Goal: Information Seeking & Learning: Compare options

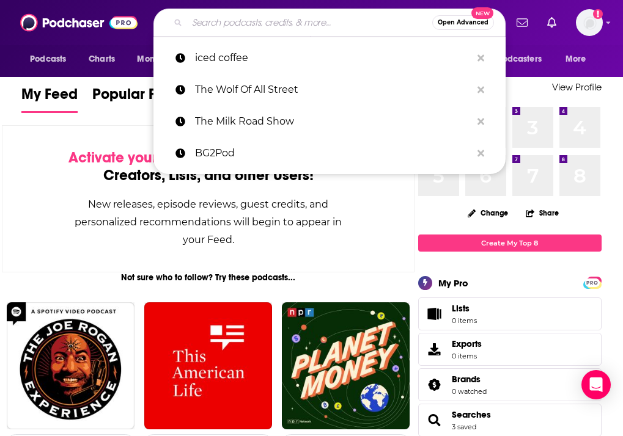
click at [209, 22] on input "Search podcasts, credits, & more..." at bounding box center [309, 23] width 245 height 20
paste input "Stratechery"
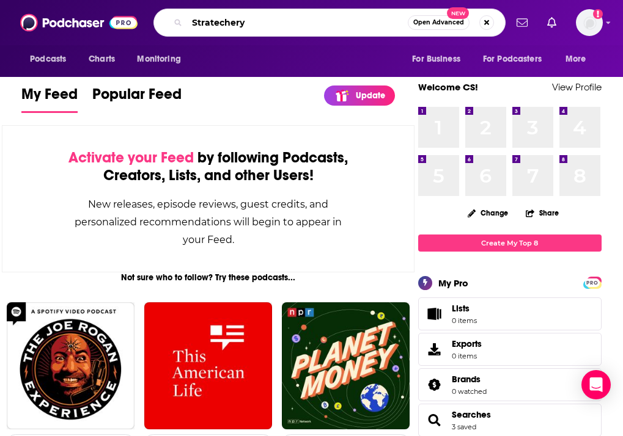
type input "Stratechery"
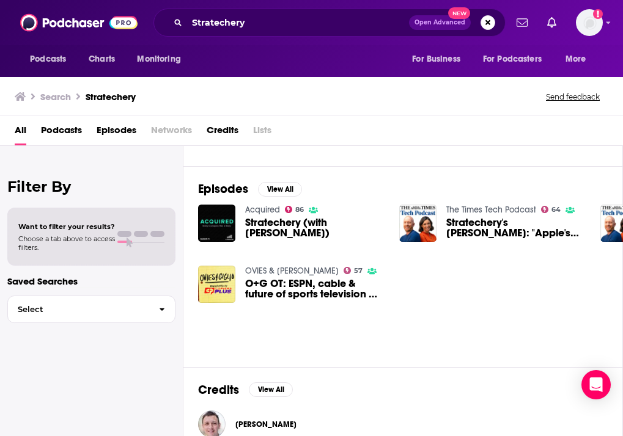
scroll to position [151, 0]
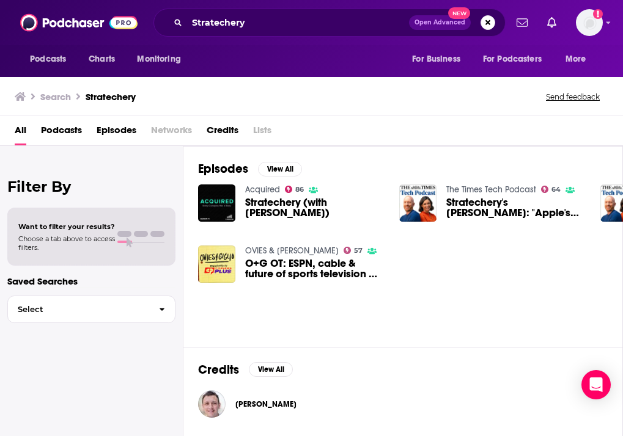
click at [265, 204] on span "Stratechery (with [PERSON_NAME])" at bounding box center [314, 207] width 139 height 21
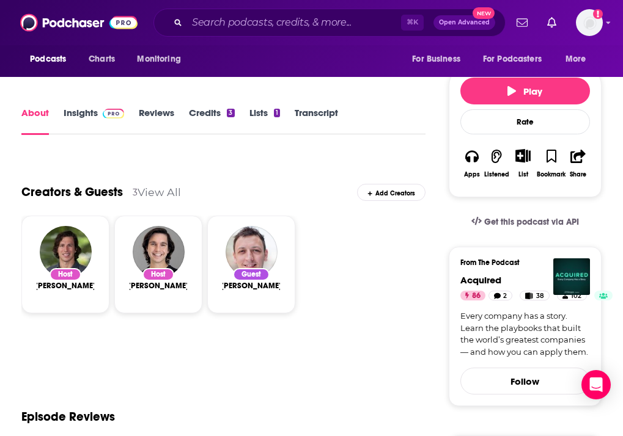
scroll to position [156, 0]
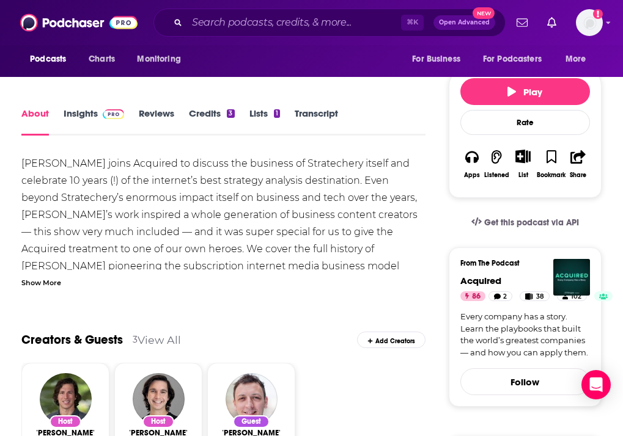
click at [84, 117] on link "Insights" at bounding box center [94, 122] width 61 height 28
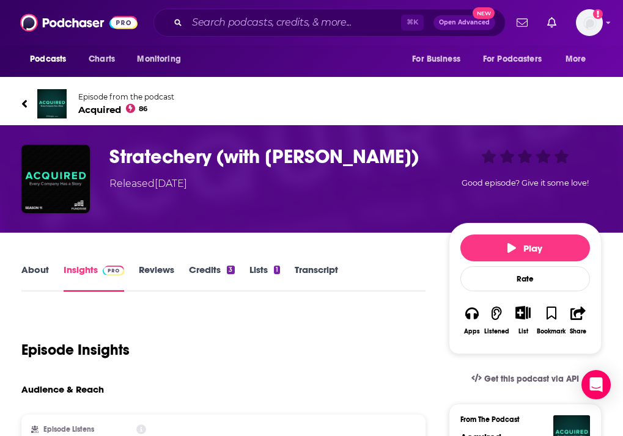
scroll to position [163, 0]
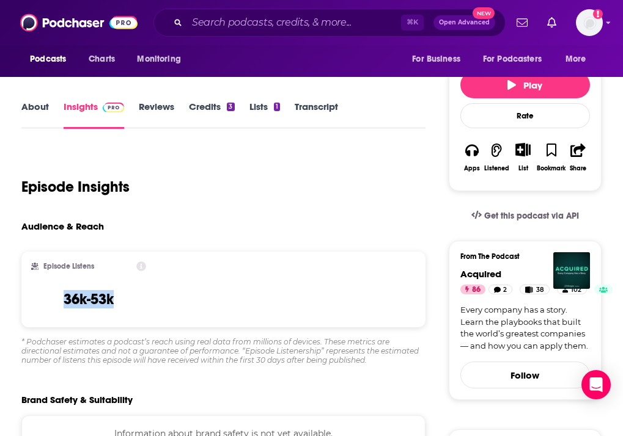
drag, startPoint x: 61, startPoint y: 303, endPoint x: 127, endPoint y: 303, distance: 66.0
click at [127, 303] on div "Episode Listens 36k-53k" at bounding box center [88, 290] width 115 height 56
copy h3 "36k-53k"
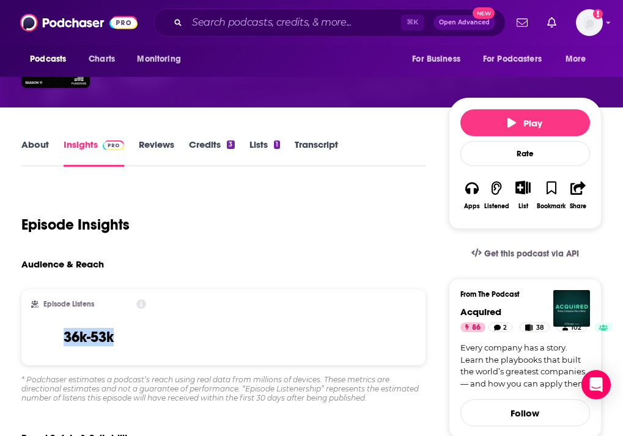
scroll to position [0, 0]
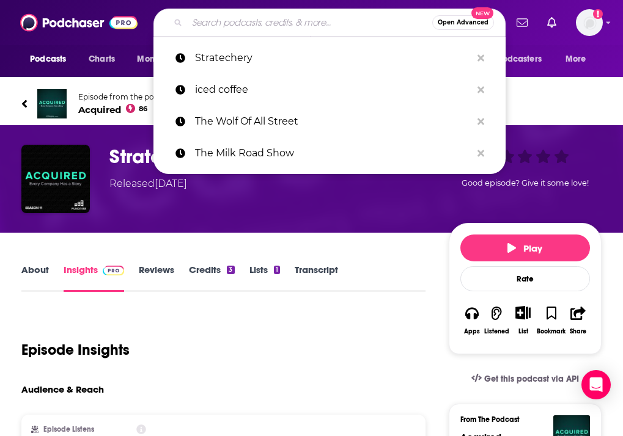
click at [278, 24] on input "Search podcasts, credits, & more..." at bounding box center [309, 23] width 245 height 20
paste input "Dwarkesh Podcast"
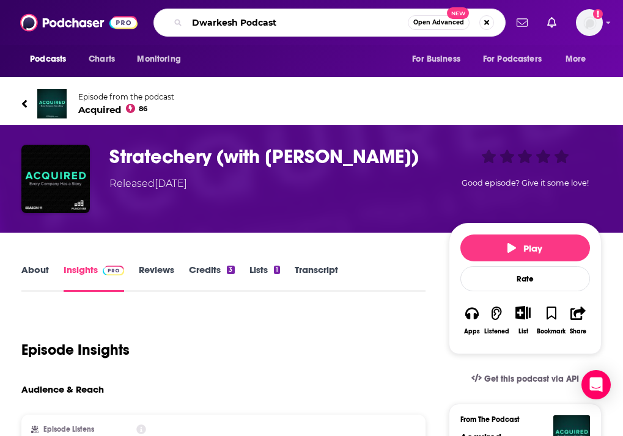
click at [236, 26] on input "Dwarkesh Podcast" at bounding box center [297, 23] width 221 height 20
click at [243, 26] on input "Dwarkesh Podcast" at bounding box center [297, 23] width 221 height 20
type input "[PERSON_NAME]"
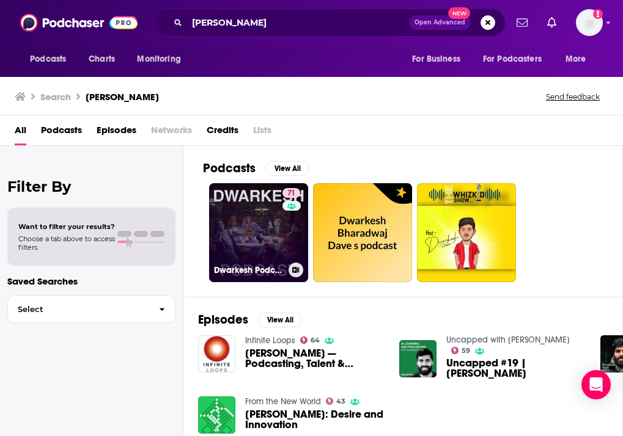
click at [252, 210] on link "71 [PERSON_NAME] Podcast" at bounding box center [258, 232] width 99 height 99
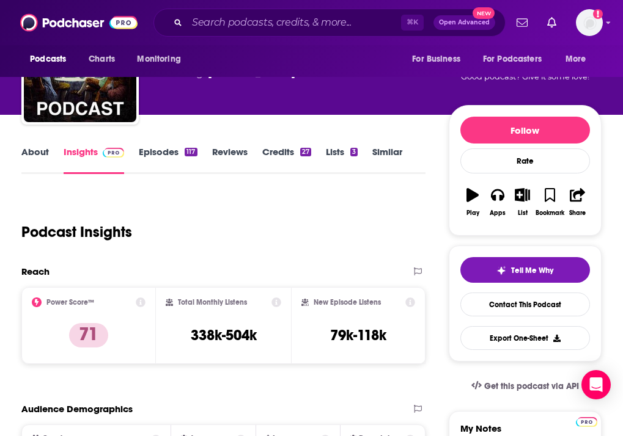
scroll to position [74, 0]
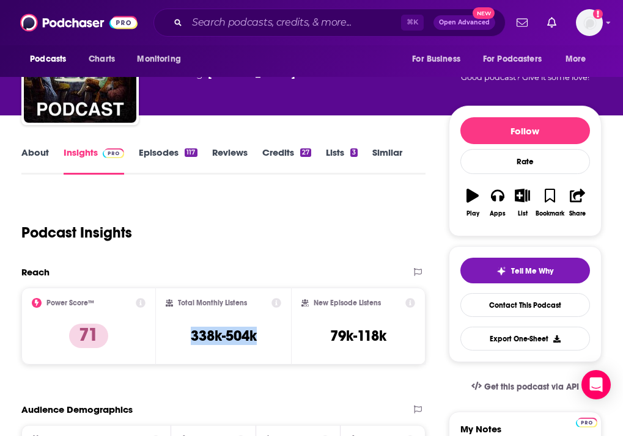
drag, startPoint x: 189, startPoint y: 331, endPoint x: 267, endPoint y: 332, distance: 78.2
click at [267, 332] on div "Total Monthly Listens 338k-504k" at bounding box center [223, 326] width 115 height 56
copy h3 "338k-504k"
click at [319, 16] on input "Search podcasts, credits, & more..." at bounding box center [294, 23] width 214 height 20
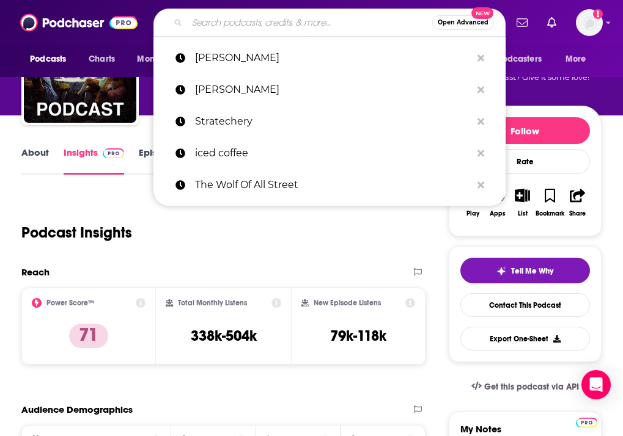
paste input "On with [PERSON_NAME]"
type input "On with [PERSON_NAME]"
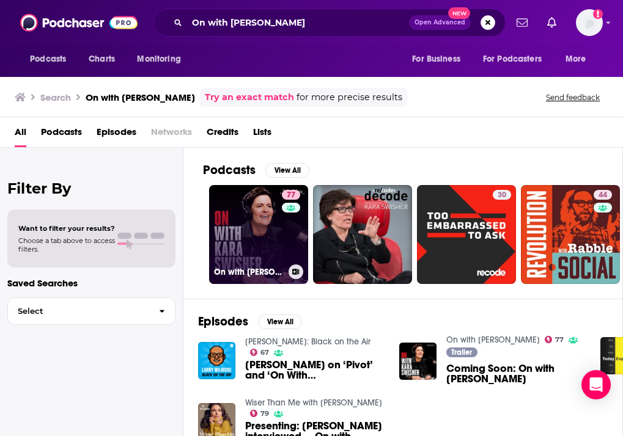
click at [240, 238] on link "77 On with [PERSON_NAME]" at bounding box center [258, 234] width 99 height 99
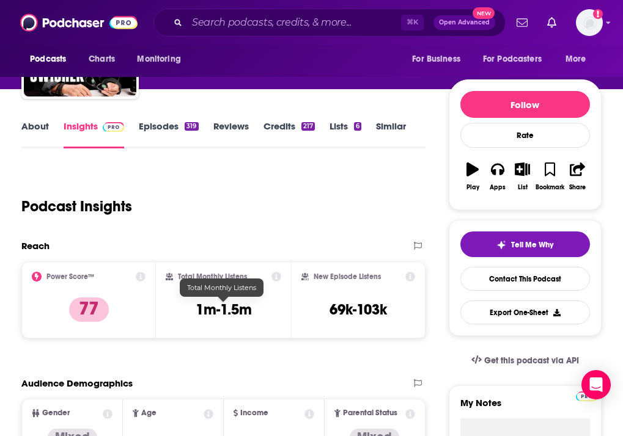
scroll to position [101, 0]
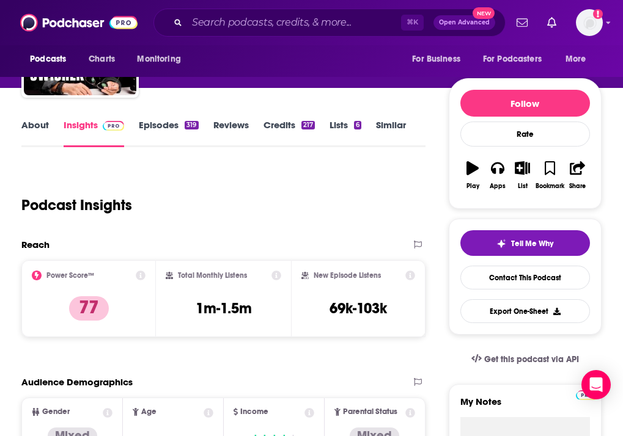
click at [183, 312] on div "Total Monthly Listens 1m-1.5m" at bounding box center [223, 299] width 115 height 56
copy div "1m-1.5m"
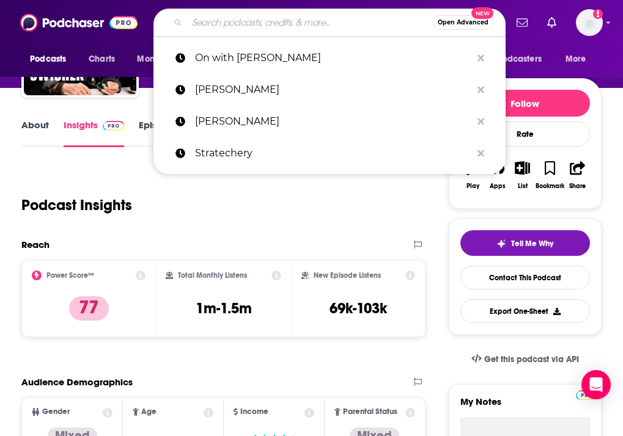
click at [265, 21] on input "Search podcasts, credits, & more..." at bounding box center [309, 23] width 245 height 20
paste input "Squawk Pod"
type input "Squawk Pod"
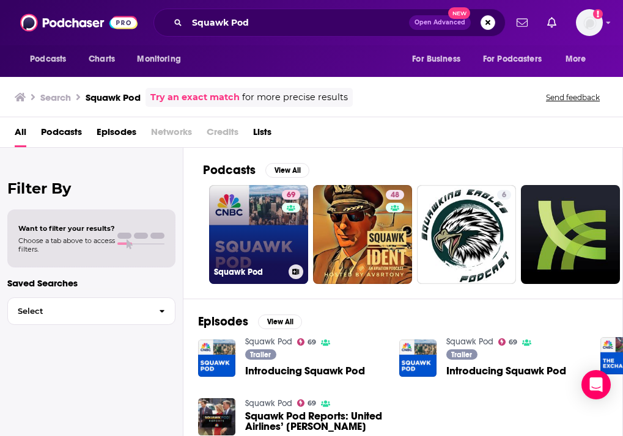
click at [248, 237] on link "69 Squawk Pod" at bounding box center [258, 234] width 99 height 99
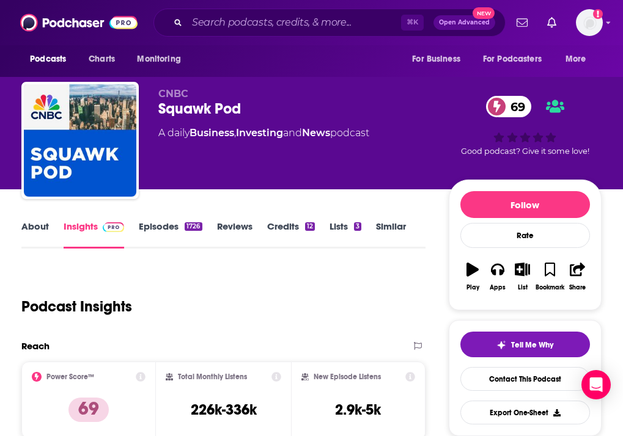
scroll to position [107, 0]
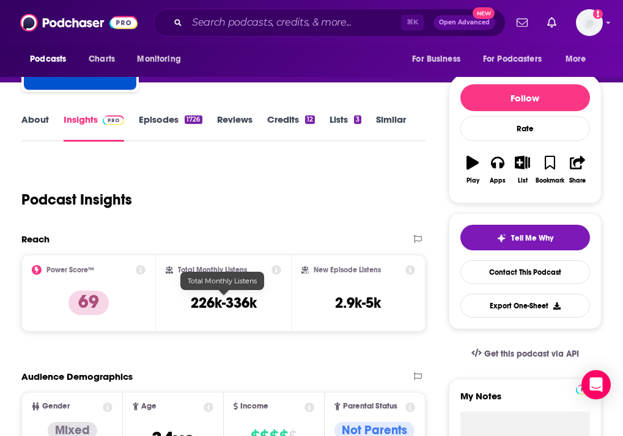
click at [192, 304] on h3 "226k-336k" at bounding box center [224, 303] width 66 height 18
copy div "226k-336k"
click at [208, 28] on input "Search podcasts, credits, & more..." at bounding box center [294, 23] width 214 height 20
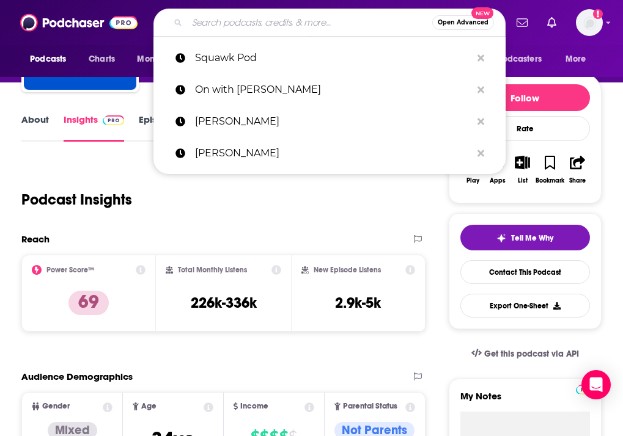
paste input "[PERSON_NAME]"
type input "[PERSON_NAME]"
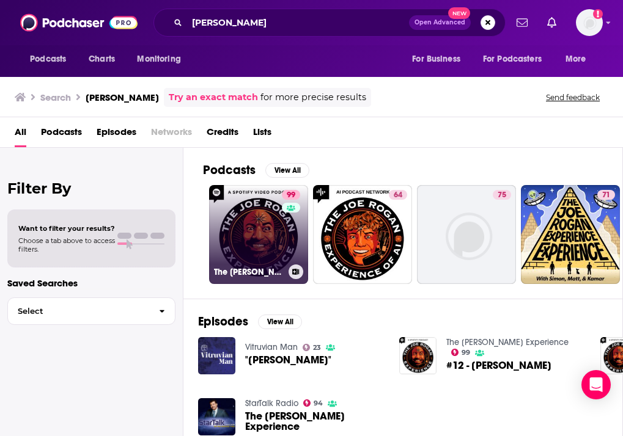
click at [244, 234] on link "99 The [PERSON_NAME] Experience" at bounding box center [258, 234] width 99 height 99
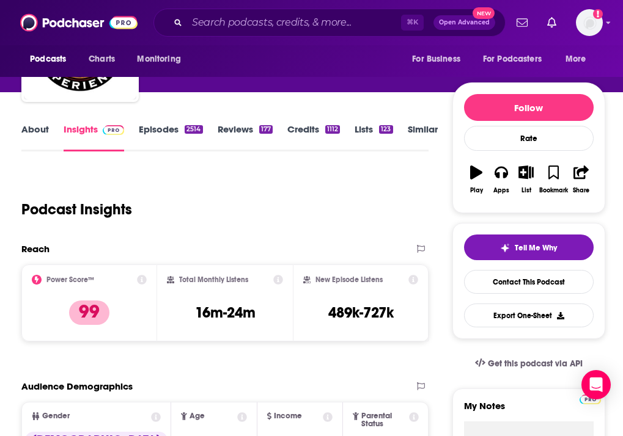
scroll to position [102, 0]
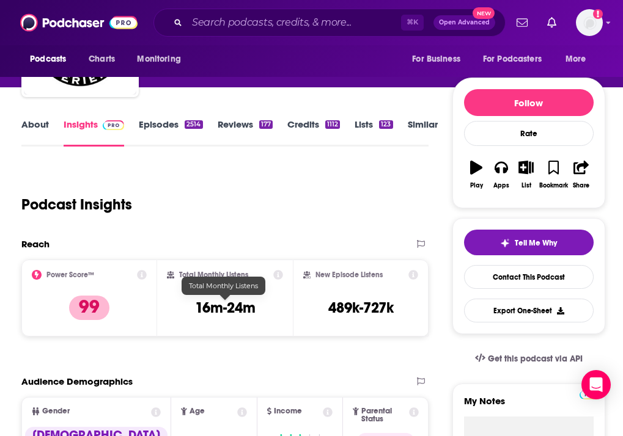
click at [189, 304] on div "Total Monthly Listens 16m-24m" at bounding box center [225, 298] width 116 height 56
copy div "16m-24m"
click at [233, 18] on input "Search podcasts, credits, & more..." at bounding box center [294, 23] width 214 height 20
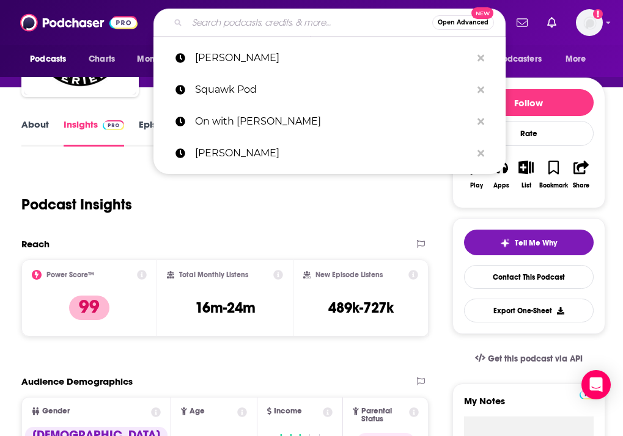
paste input "[PERSON_NAME]"
type input "[PERSON_NAME]"
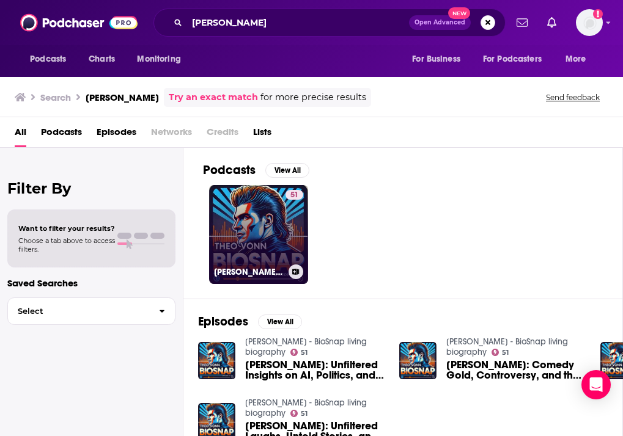
click at [252, 224] on link "51 [PERSON_NAME] - BioSnap living biography" at bounding box center [258, 234] width 99 height 99
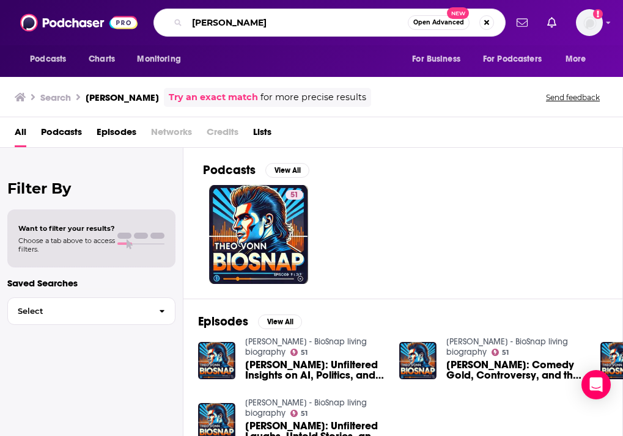
click at [251, 25] on input "[PERSON_NAME]" at bounding box center [297, 23] width 221 height 20
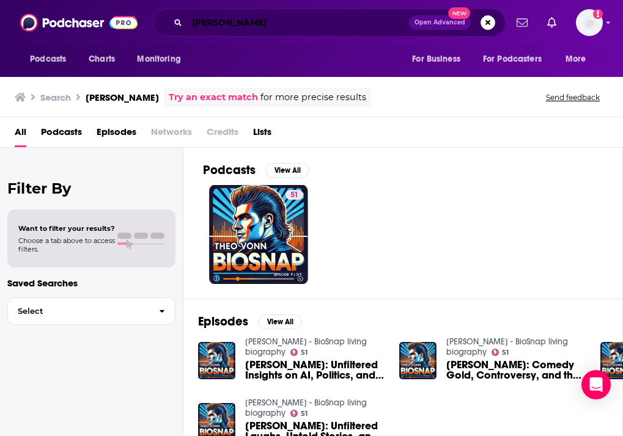
click at [243, 18] on input "[PERSON_NAME]" at bounding box center [298, 23] width 222 height 20
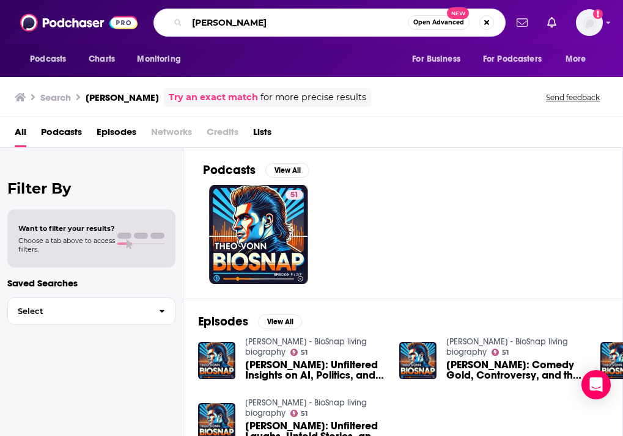
type input "[PERSON_NAME]"
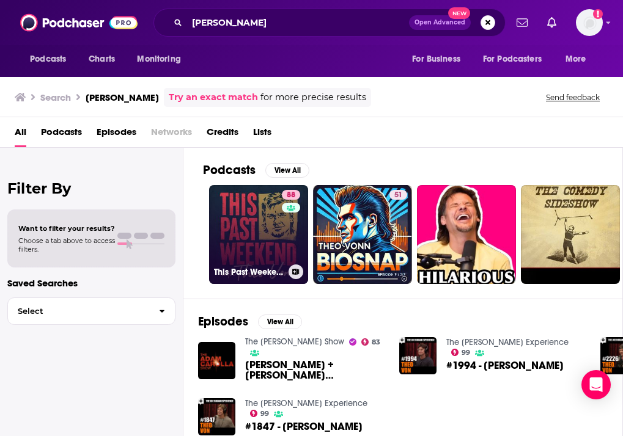
click at [243, 222] on link "88 This Past Weekend w/ [PERSON_NAME]" at bounding box center [258, 234] width 99 height 99
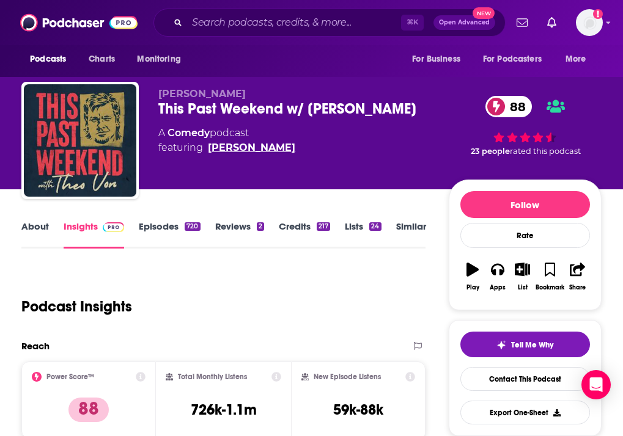
click at [238, 148] on link "[PERSON_NAME]" at bounding box center [251, 148] width 87 height 15
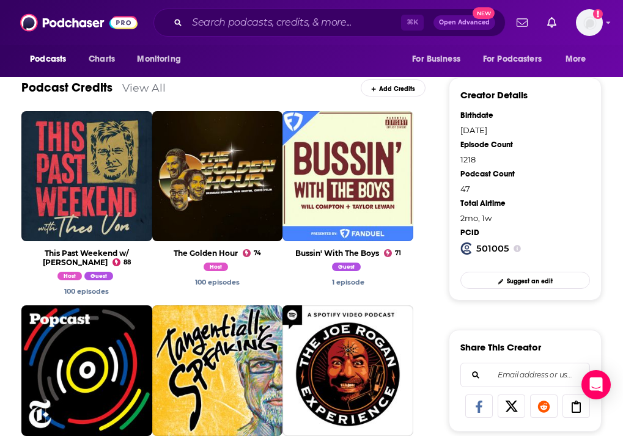
scroll to position [394, 0]
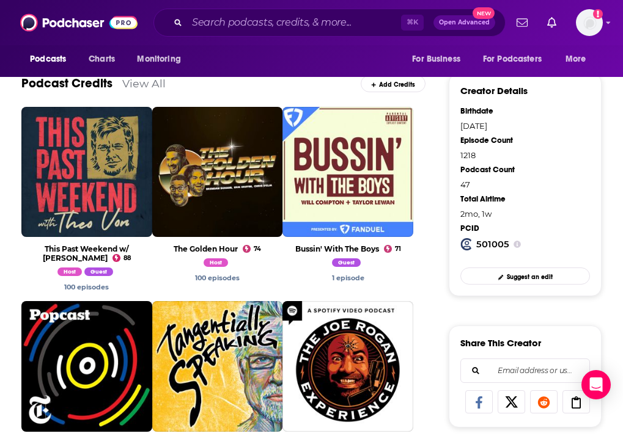
click at [343, 179] on span "View Credit" at bounding box center [347, 197] width 131 height 51
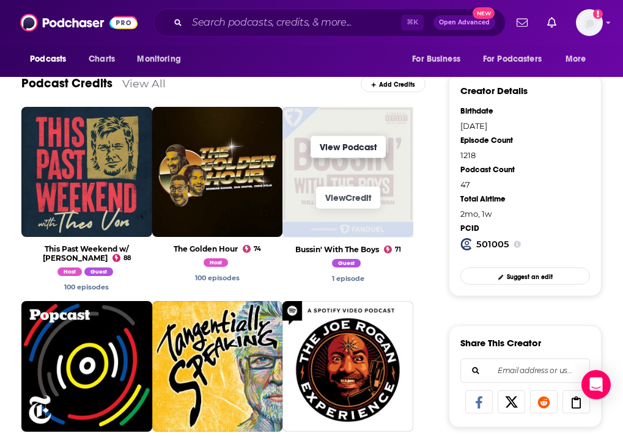
click at [334, 146] on link "View Podcast" at bounding box center [347, 147] width 75 height 22
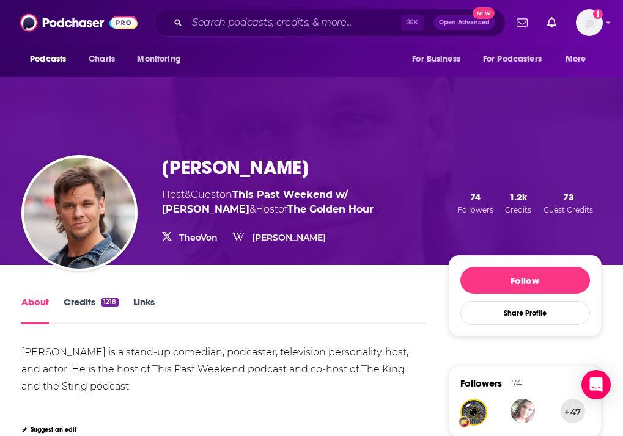
scroll to position [171, 0]
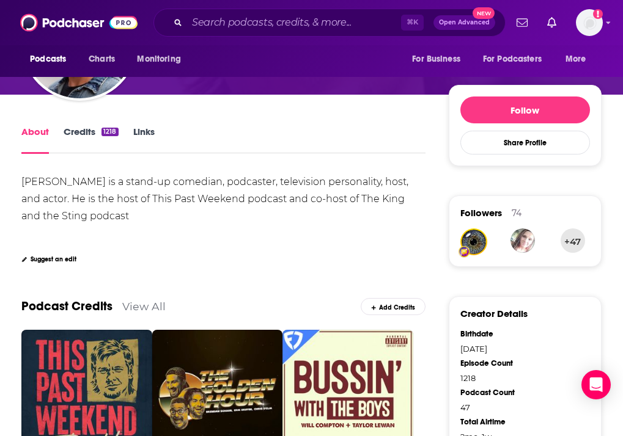
click at [75, 134] on link "Credits 1218" at bounding box center [91, 140] width 54 height 28
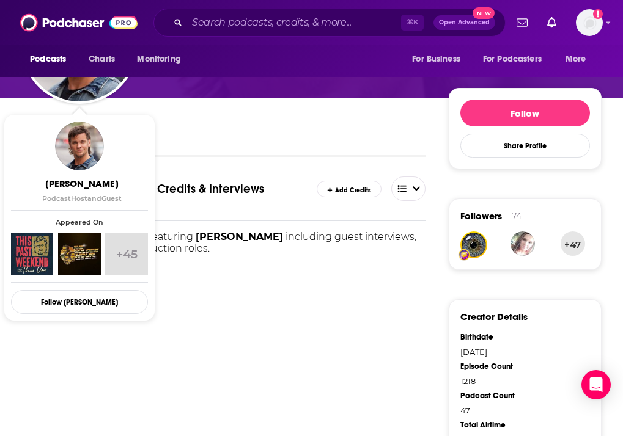
scroll to position [347, 0]
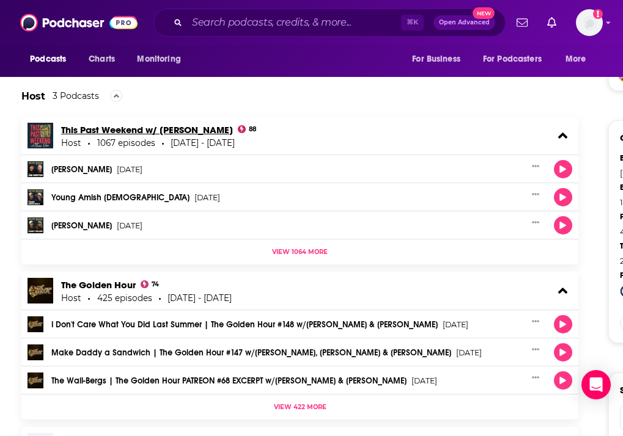
click at [175, 132] on link "This Past Weekend w/ [PERSON_NAME]" at bounding box center [147, 130] width 172 height 12
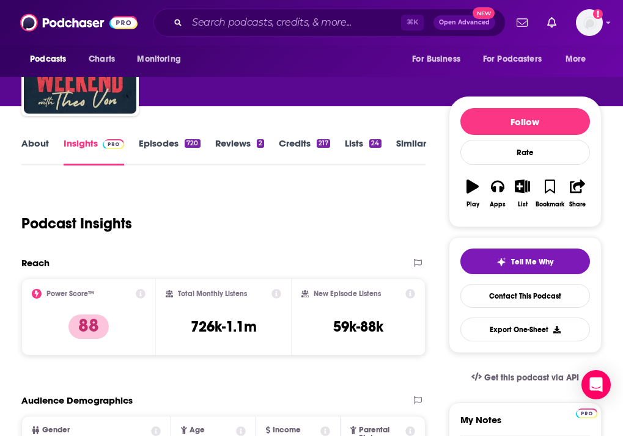
scroll to position [100, 0]
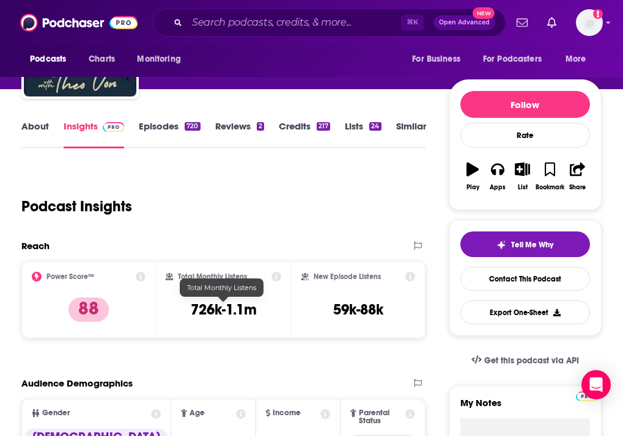
click at [194, 315] on h3 "726k-1.1m" at bounding box center [224, 310] width 66 height 18
copy div "726k-1.1m"
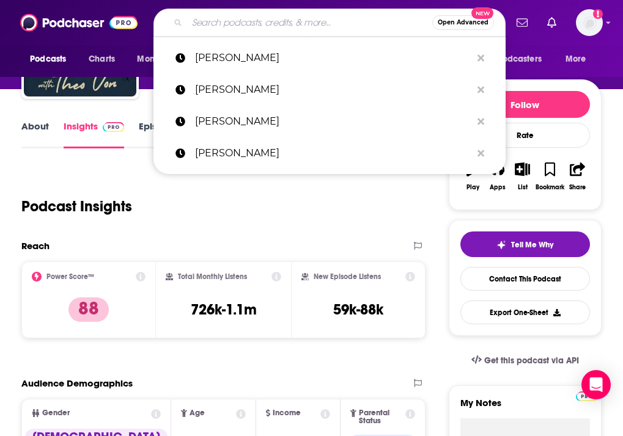
click at [223, 26] on input "Search podcasts, credits, & more..." at bounding box center [309, 23] width 245 height 20
paste input "[PERSON_NAME]"
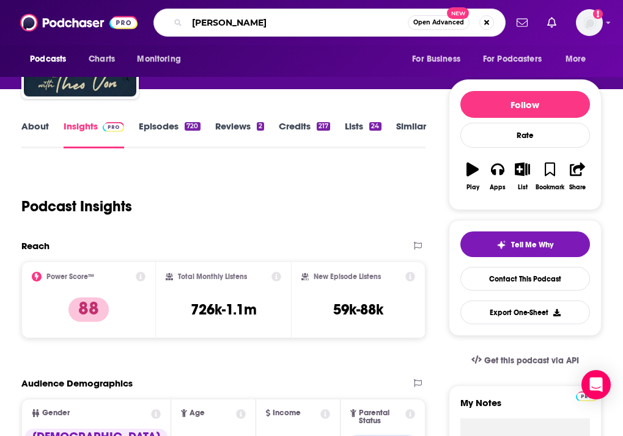
type input "[PERSON_NAME]"
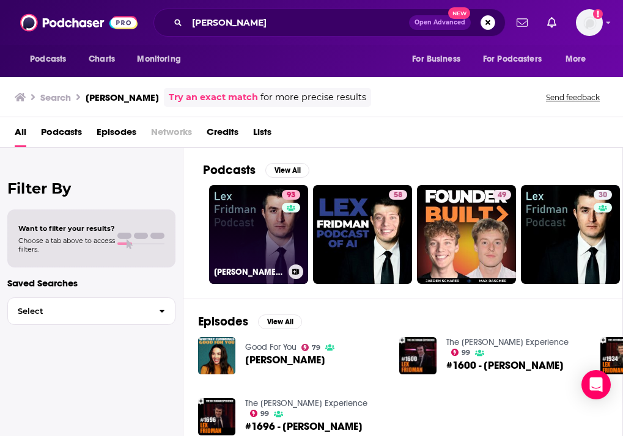
click at [237, 230] on link "93 [PERSON_NAME] Podcast" at bounding box center [258, 234] width 99 height 99
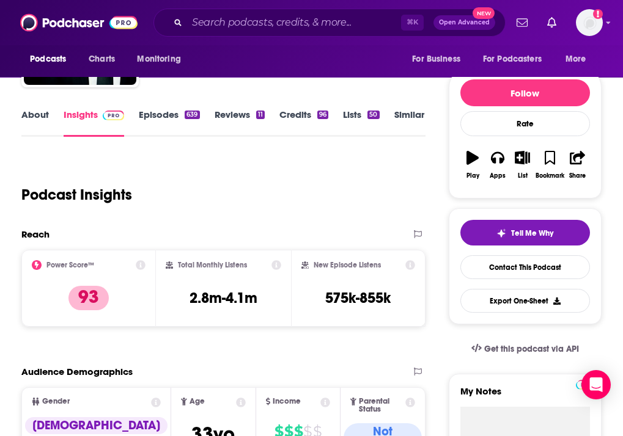
scroll to position [147, 0]
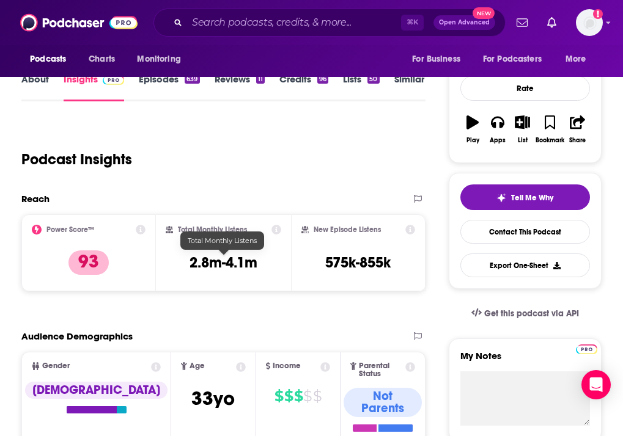
click at [198, 262] on h3 "2.8m-4.1m" at bounding box center [223, 263] width 68 height 18
copy div "2.8m-4.1m"
click at [281, 23] on input "Search podcasts, credits, & more..." at bounding box center [294, 23] width 214 height 20
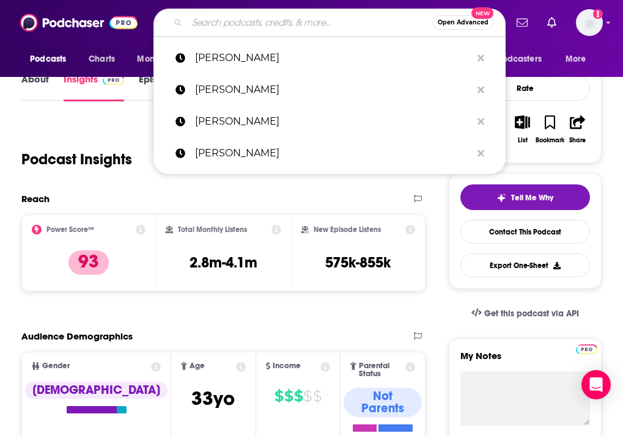
paste input "a16z podcast"
type input "a16z podcast"
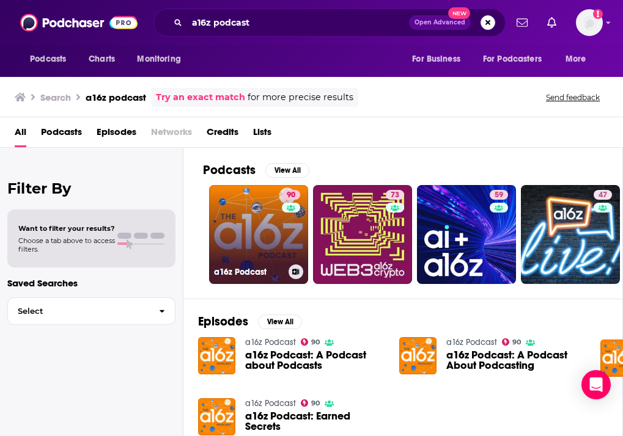
click at [263, 214] on link "90 a16z Podcast" at bounding box center [258, 234] width 99 height 99
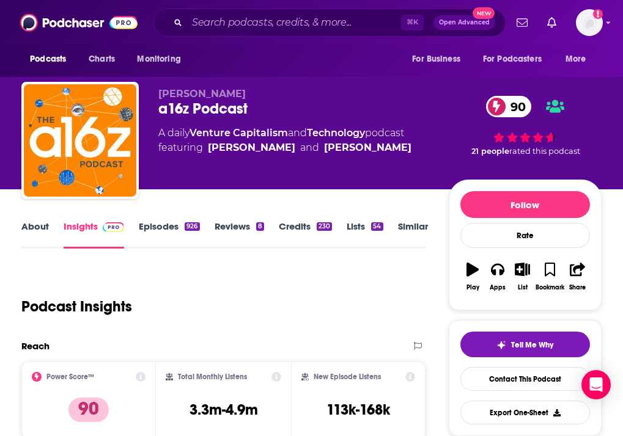
click at [164, 225] on link "Episodes 926" at bounding box center [169, 235] width 61 height 28
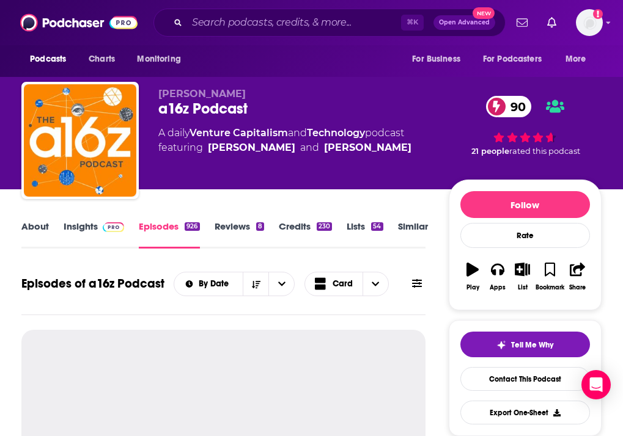
scroll to position [131, 0]
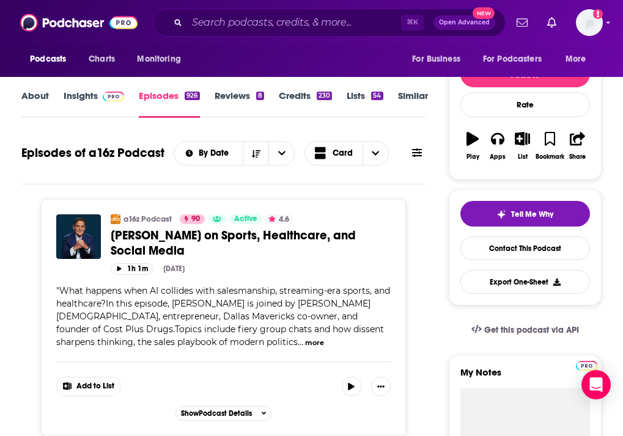
click at [85, 98] on link "Insights" at bounding box center [94, 104] width 61 height 28
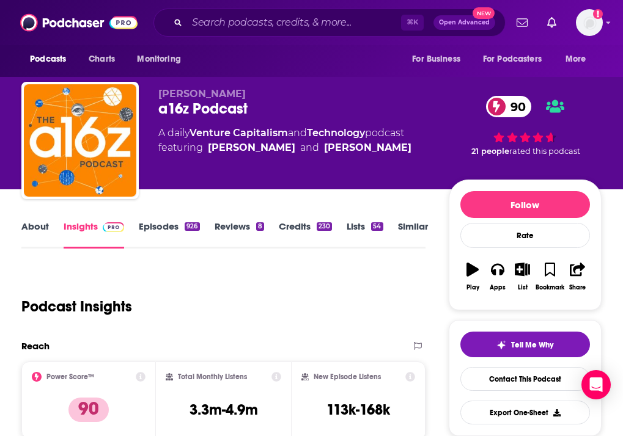
scroll to position [67, 0]
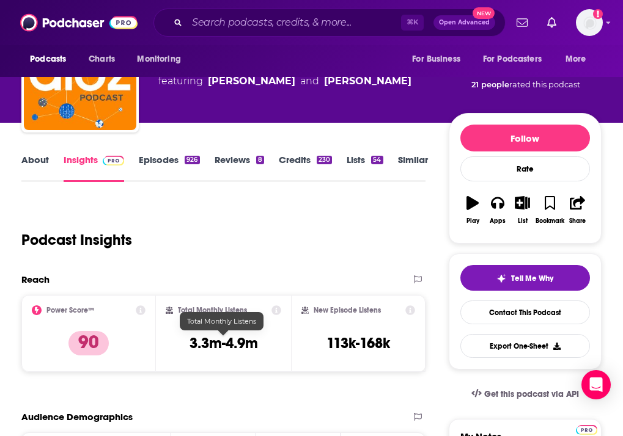
click at [213, 343] on h3 "3.3m-4.9m" at bounding box center [223, 343] width 68 height 18
copy div "3.3m-4.9m"
click at [340, 24] on input "Search podcasts, credits, & more..." at bounding box center [294, 23] width 214 height 20
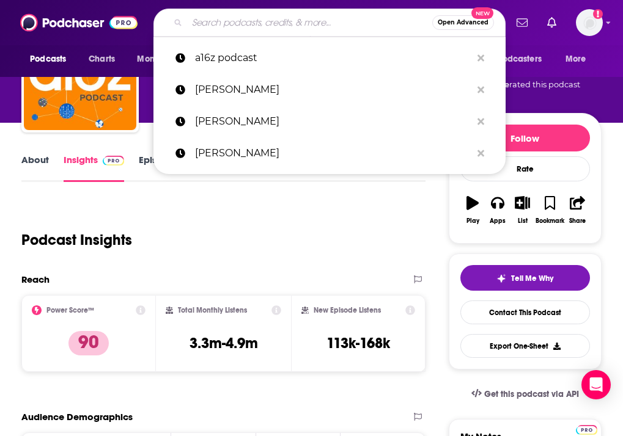
paste input "All-In Podcast"
type input "All-In Podcast"
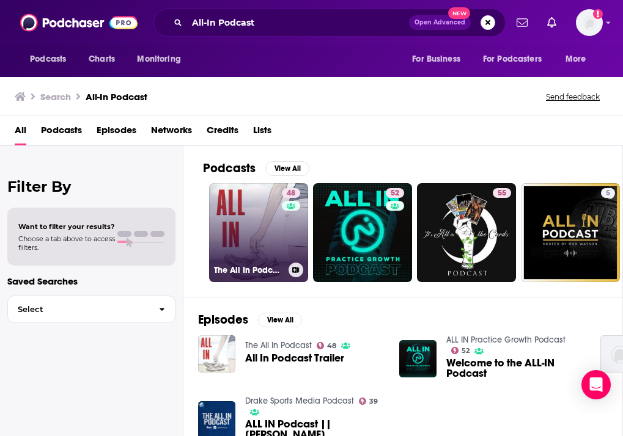
click at [270, 219] on link "48 The All In Podcast" at bounding box center [258, 232] width 99 height 99
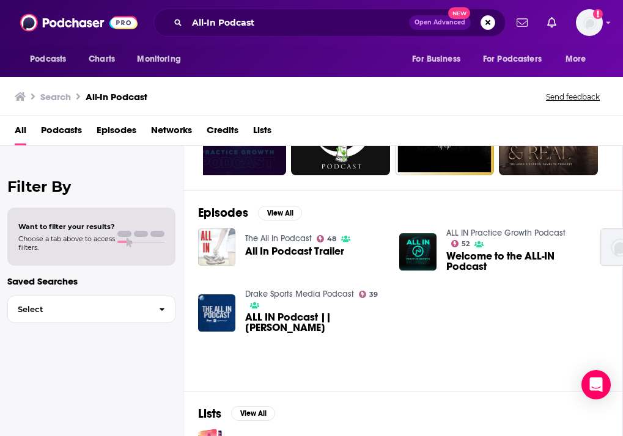
scroll to position [130, 0]
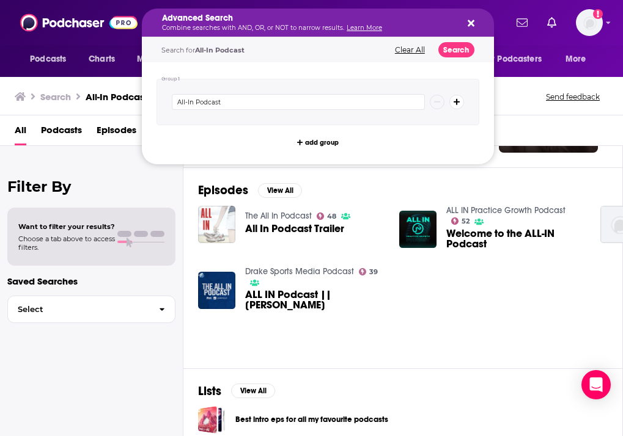
click at [233, 14] on h5 "Advanced Search" at bounding box center [308, 18] width 292 height 9
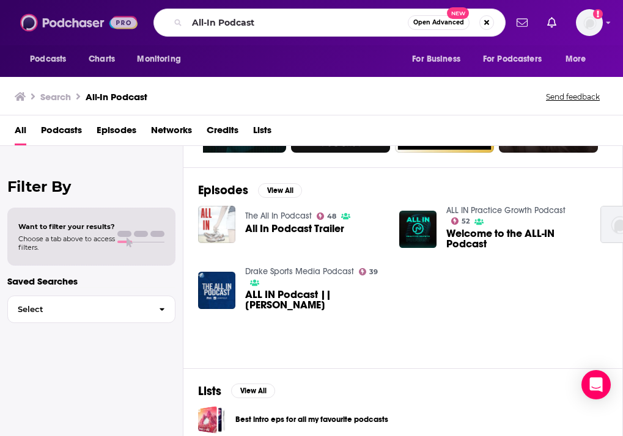
click at [87, 31] on img at bounding box center [78, 22] width 117 height 23
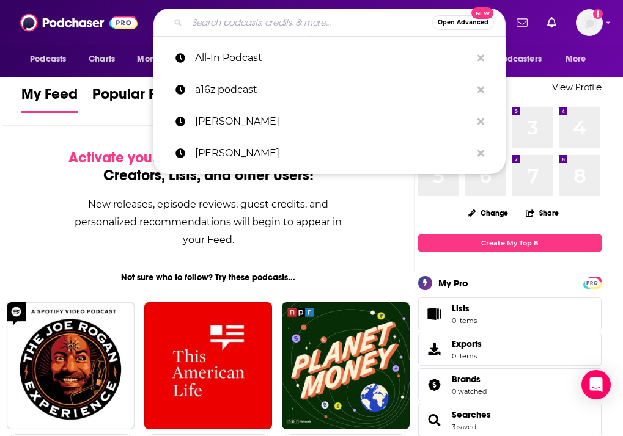
click at [73, 172] on div "Activate your Feed by following Podcasts, Creators, Lists, and other Users!" at bounding box center [208, 166] width 289 height 35
click at [54, 251] on div "Activate your Feed by following Podcasts, Creators, Lists, and other Users! New…" at bounding box center [208, 198] width 413 height 147
click at [262, 24] on input "Search podcasts, credits, & more..." at bounding box center [309, 23] width 245 height 20
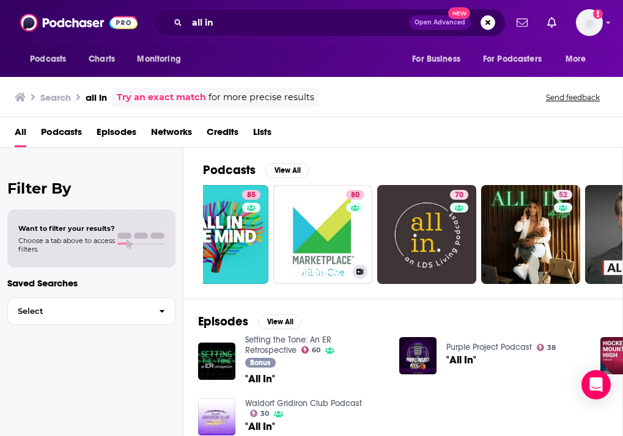
scroll to position [0, 145]
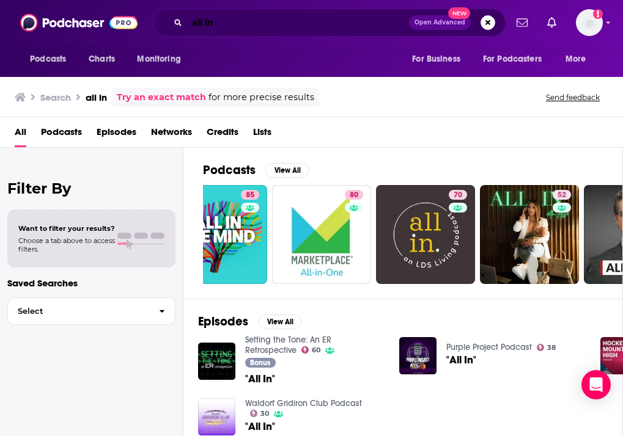
click at [279, 22] on input "all in" at bounding box center [298, 23] width 222 height 20
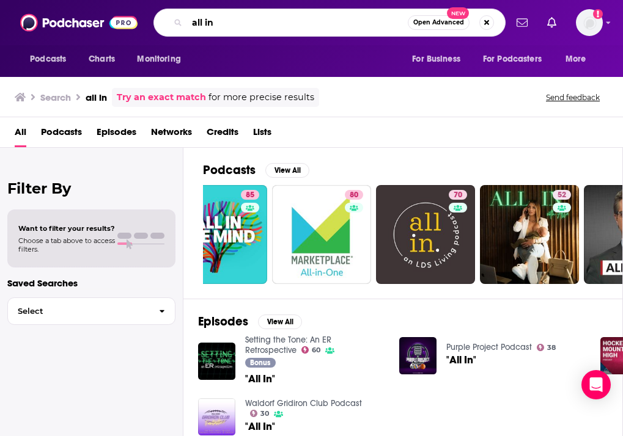
paste input "[PERSON_NAME]"
type input "[PERSON_NAME]"
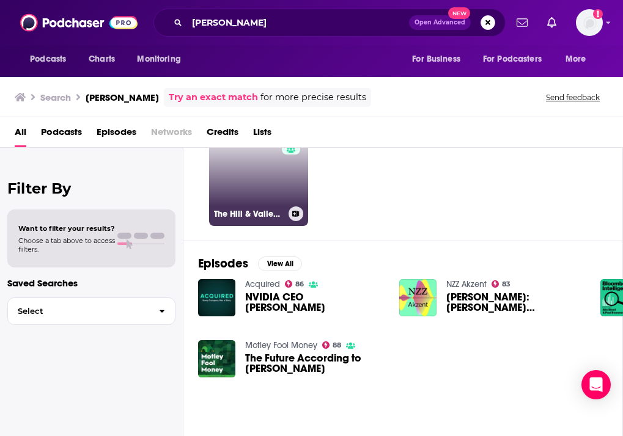
scroll to position [66, 0]
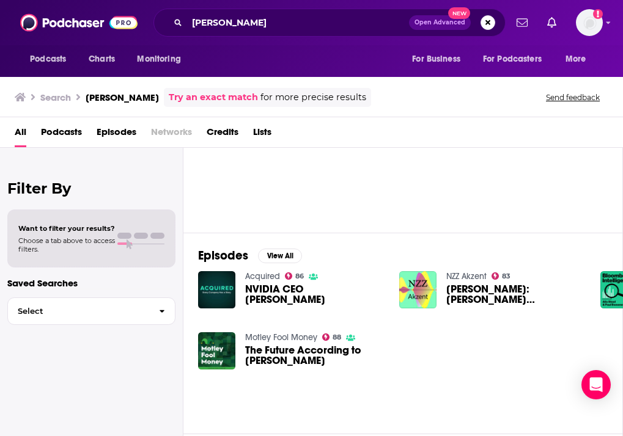
click at [274, 293] on span "NVIDIA CEO [PERSON_NAME]" at bounding box center [314, 294] width 139 height 21
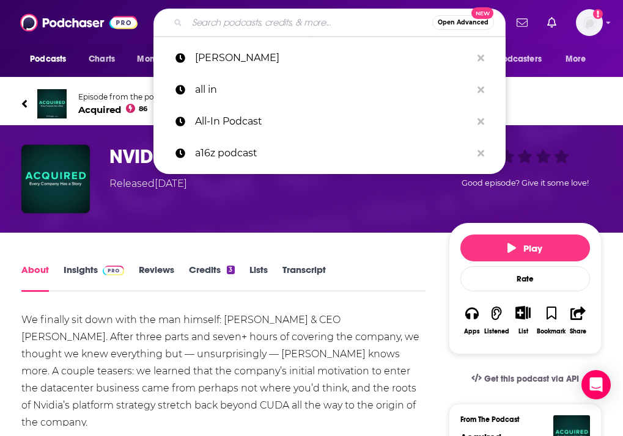
click at [218, 17] on input "Search podcasts, credits, & more..." at bounding box center [309, 23] width 245 height 20
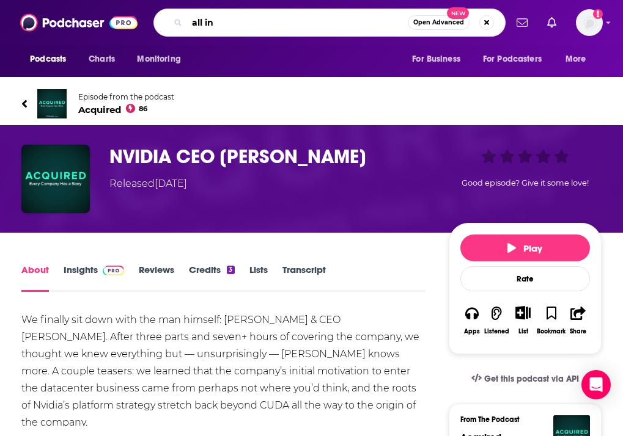
type input "all in"
click at [73, 277] on link "Insights" at bounding box center [94, 278] width 61 height 28
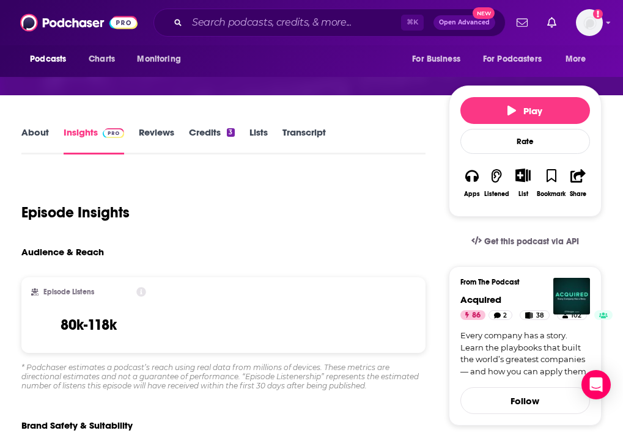
scroll to position [139, 0]
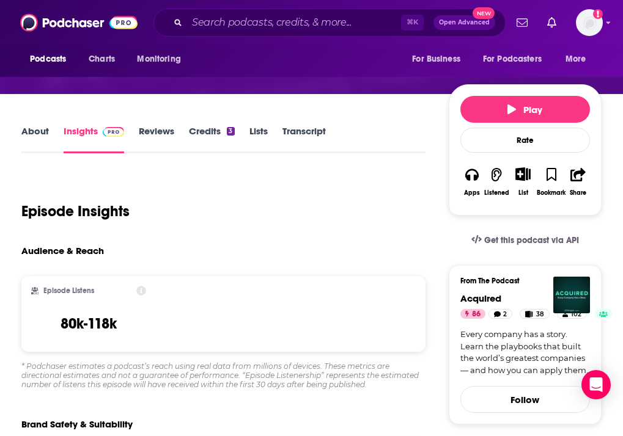
click at [96, 323] on h3 "80k-118k" at bounding box center [89, 324] width 56 height 18
copy h3 "80k-118k"
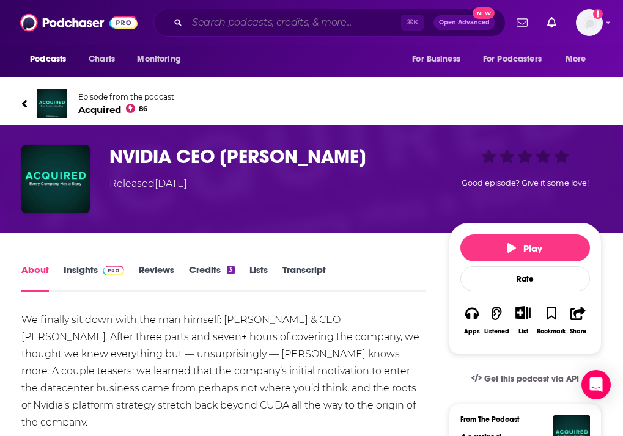
click at [280, 23] on input "Search podcasts, credits, & more..." at bounding box center [294, 23] width 214 height 20
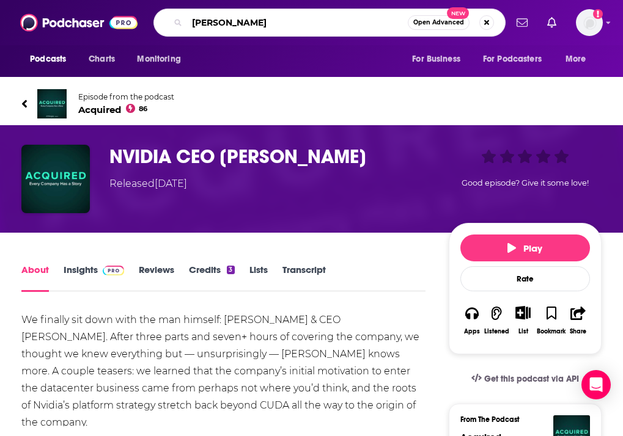
type input "[PERSON_NAME]"
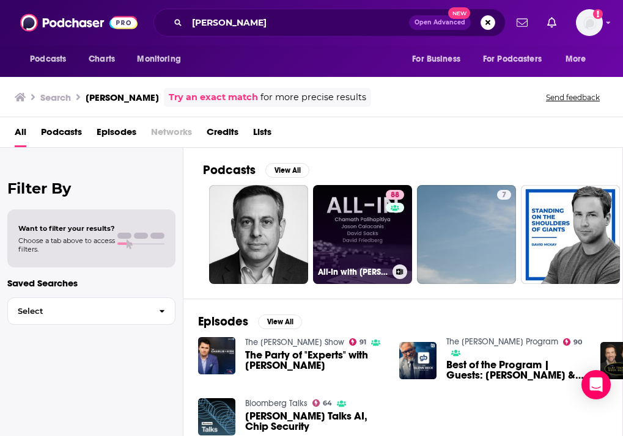
click at [348, 226] on link "88 All-In with [PERSON_NAME], [PERSON_NAME] & [PERSON_NAME]" at bounding box center [362, 234] width 99 height 99
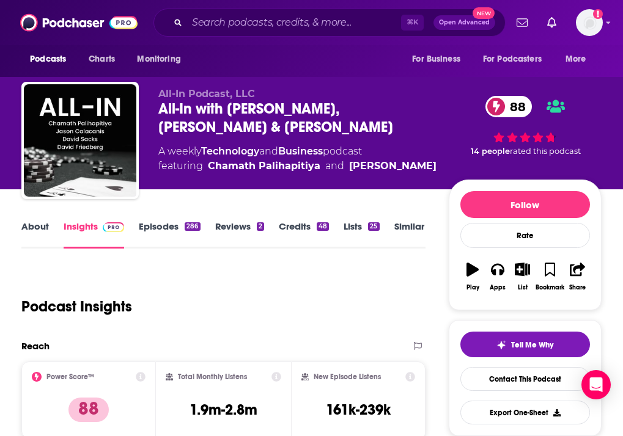
click at [166, 230] on link "Episodes 286" at bounding box center [169, 235] width 61 height 28
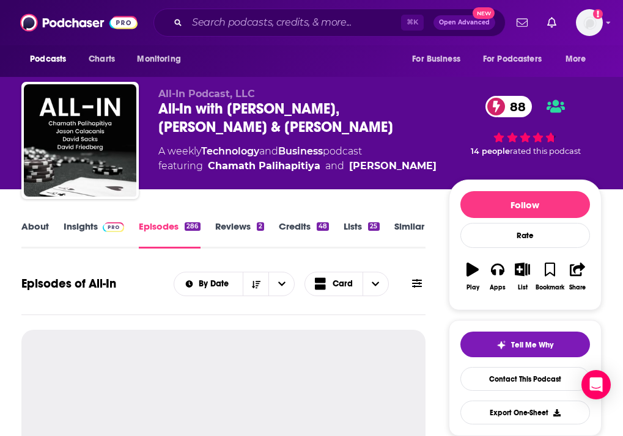
click at [103, 223] on img at bounding box center [113, 227] width 21 height 10
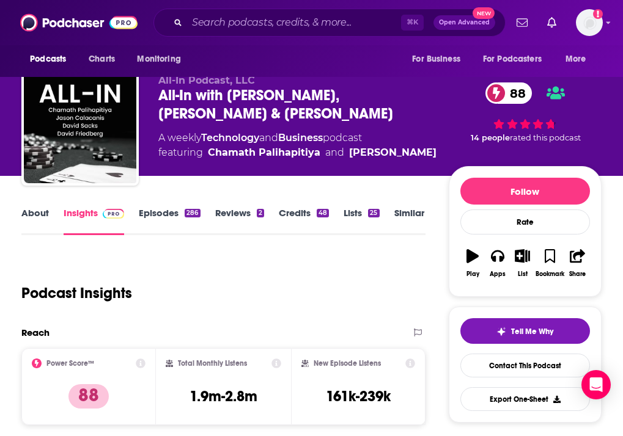
scroll to position [161, 0]
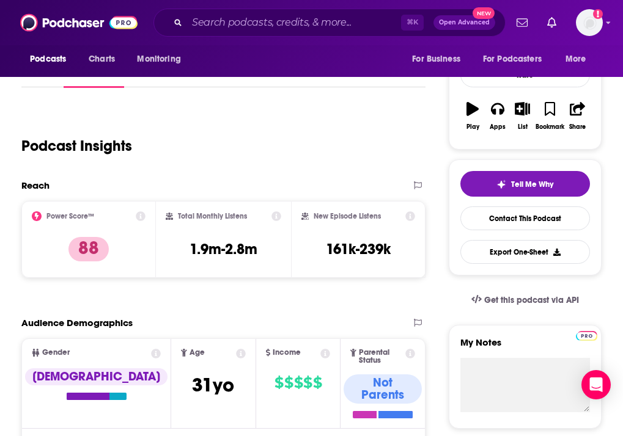
click at [229, 246] on h3 "1.9m-2.8m" at bounding box center [223, 249] width 68 height 18
copy div "1.9m-2.8m"
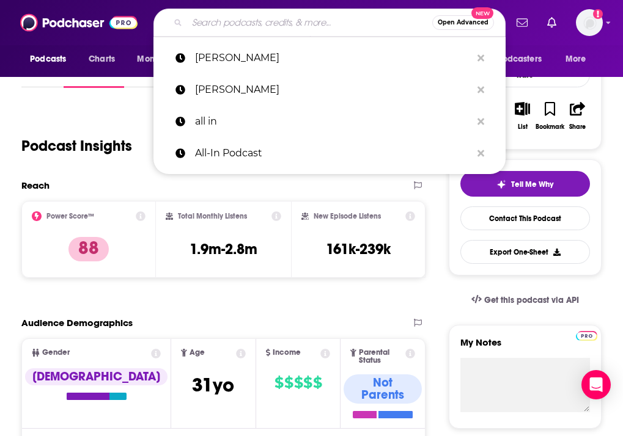
click at [270, 31] on input "Search podcasts, credits, & more..." at bounding box center [309, 23] width 245 height 20
click at [257, 26] on input "Search podcasts, credits, & more..." at bounding box center [309, 23] width 245 height 20
paste input "Hard Fork with [PERSON_NAME]"
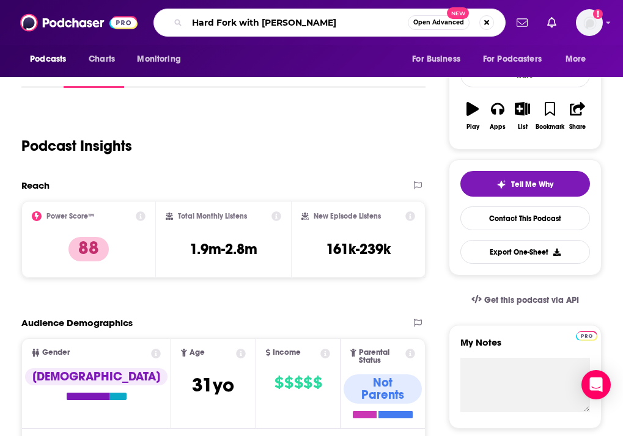
click at [238, 22] on input "Hard Fork with [PERSON_NAME]" at bounding box center [297, 23] width 221 height 20
type input "Hard Fork"
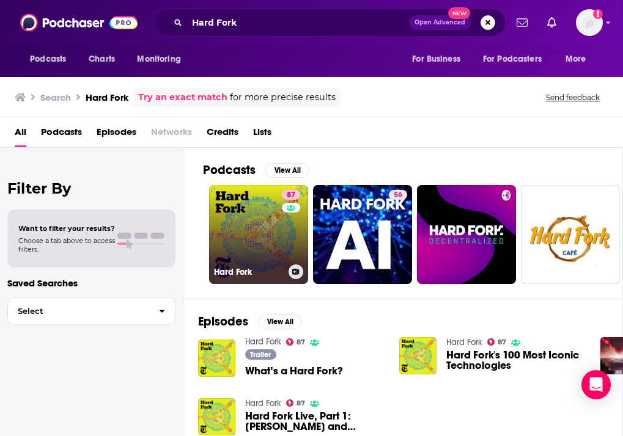
click at [270, 231] on link "87 Hard Fork" at bounding box center [258, 234] width 99 height 99
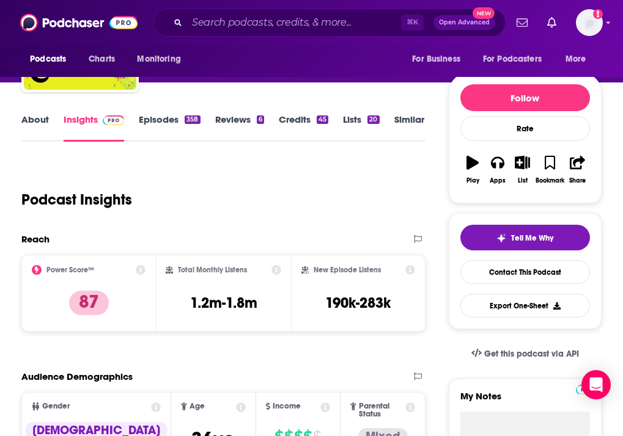
scroll to position [111, 0]
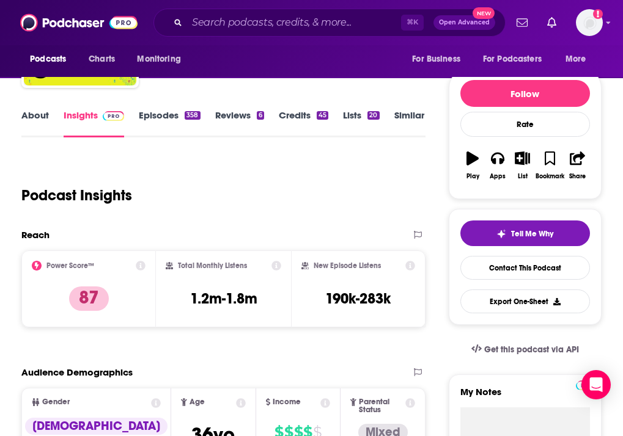
click at [266, 307] on div "Total Monthly Listens 1.2m-1.8m" at bounding box center [223, 289] width 115 height 56
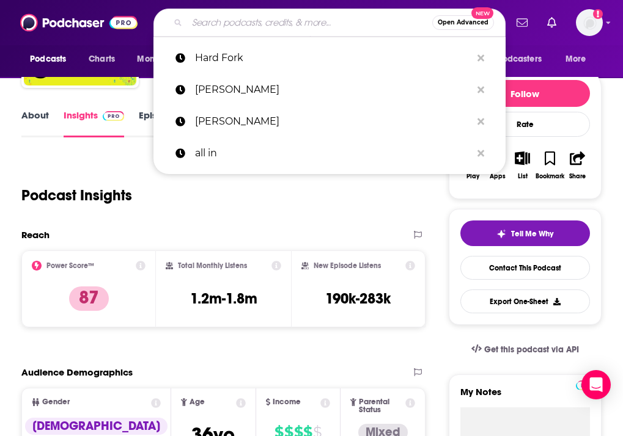
click at [329, 20] on input "Search podcasts, credits, & more..." at bounding box center [309, 23] width 245 height 20
paste input "Bloomberg Odd Lots"
type input "Bloomberg Odd Lots"
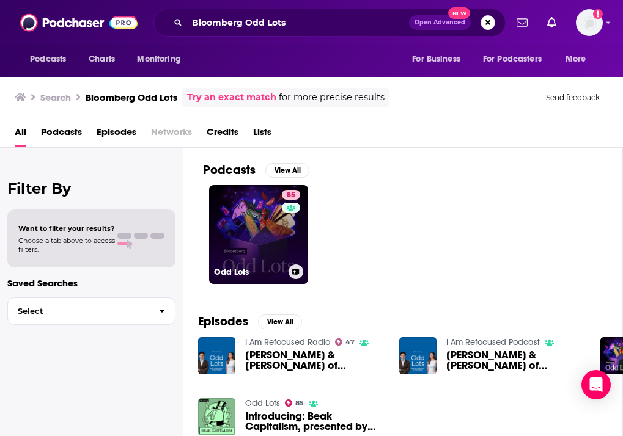
click at [260, 219] on link "85 Odd Lots" at bounding box center [258, 234] width 99 height 99
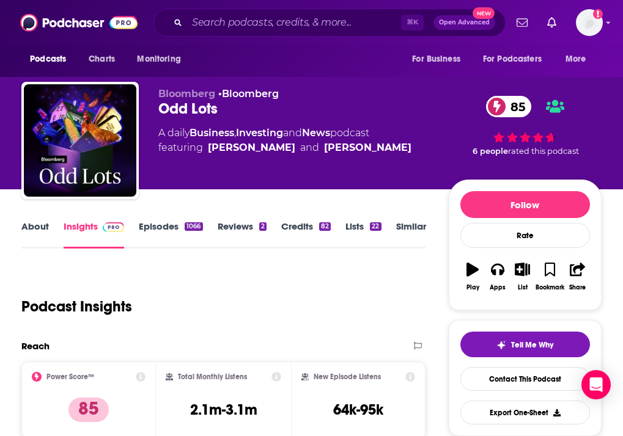
click at [155, 224] on link "Episodes 1066" at bounding box center [171, 235] width 64 height 28
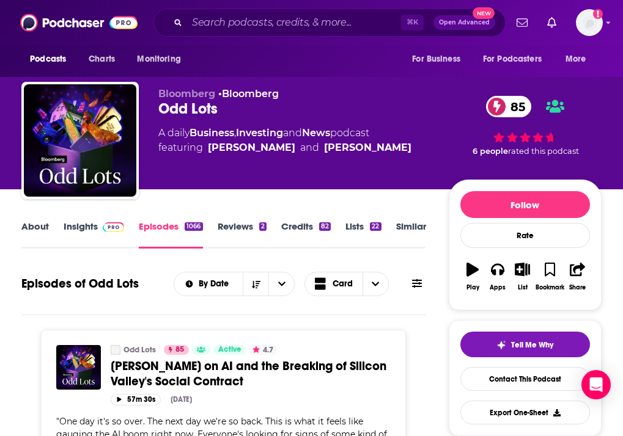
click at [86, 227] on link "Insights" at bounding box center [94, 235] width 61 height 28
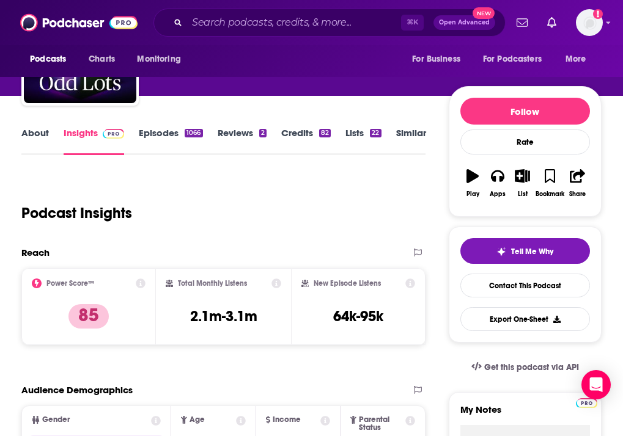
scroll to position [149, 0]
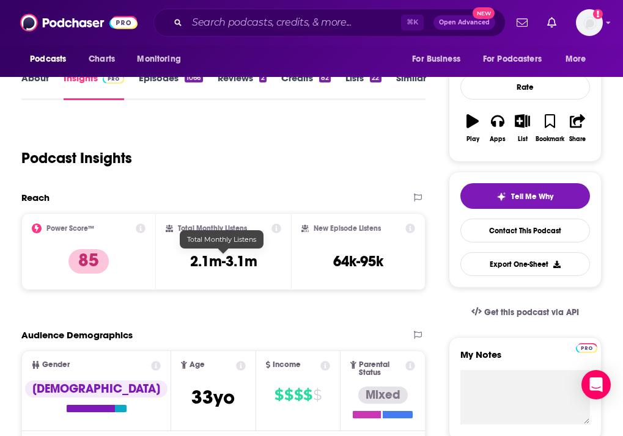
click at [218, 265] on h3 "2.1m-3.1m" at bounding box center [223, 261] width 67 height 18
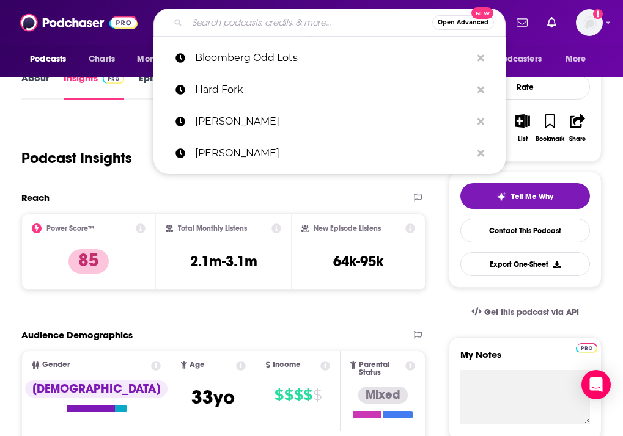
click at [260, 23] on input "Search podcasts, credits, & more..." at bounding box center [309, 23] width 245 height 20
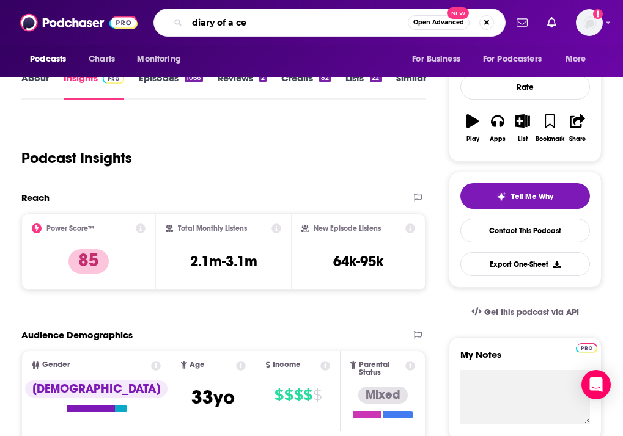
type input "diary of a ceo"
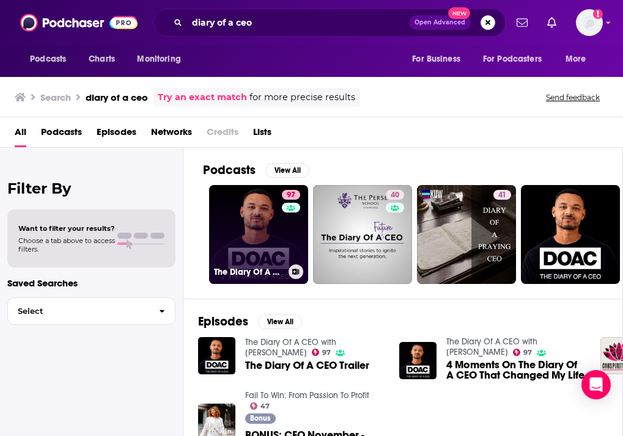
click at [265, 235] on link "97 The Diary Of A CEO with [PERSON_NAME]" at bounding box center [258, 234] width 99 height 99
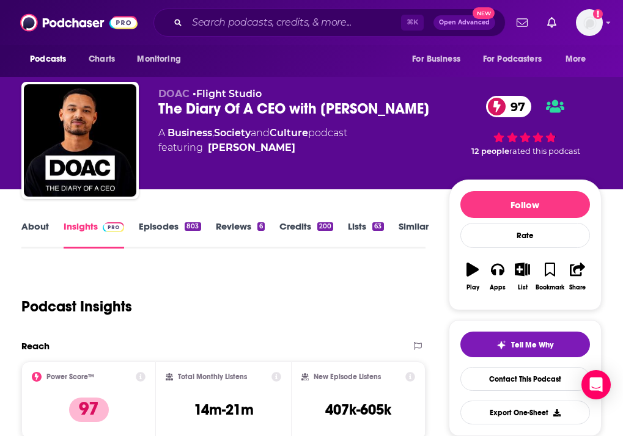
scroll to position [51, 0]
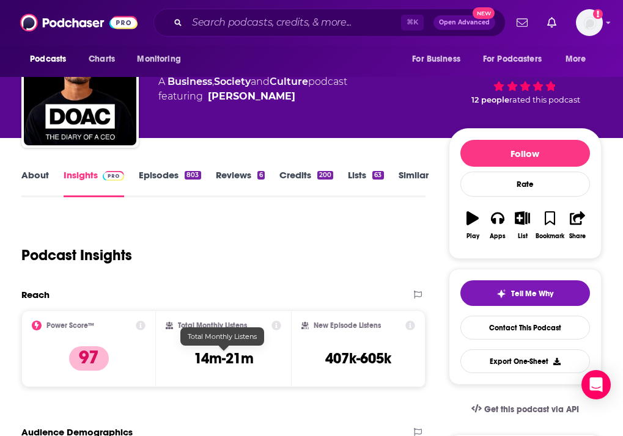
click at [208, 355] on h3 "14m-21m" at bounding box center [224, 359] width 60 height 18
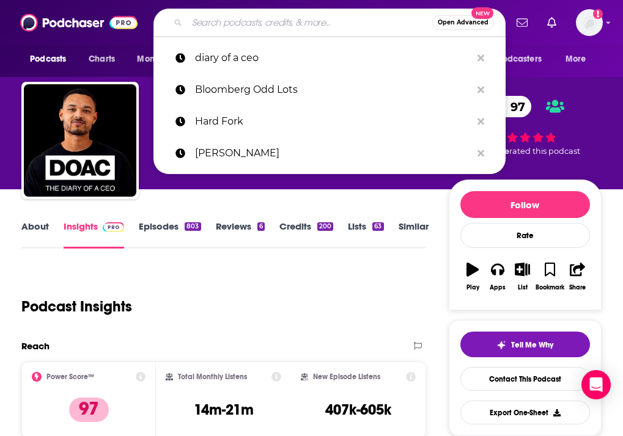
click at [241, 15] on input "Search podcasts, credits, & more..." at bounding box center [309, 23] width 245 height 20
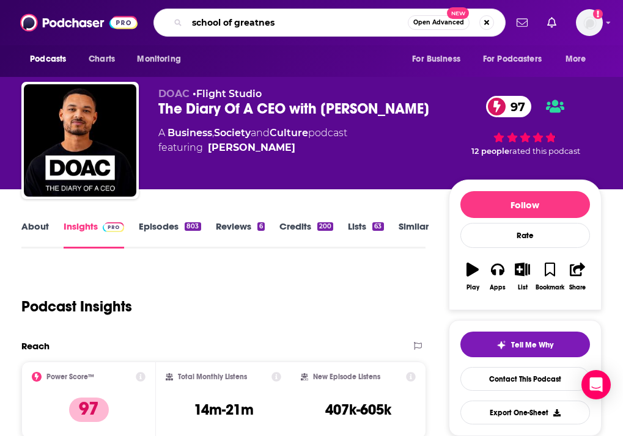
type input "school of greatness"
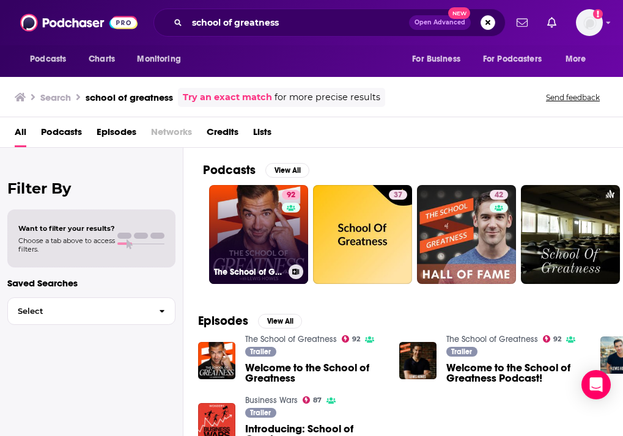
click at [235, 219] on link "92 The School of Greatness" at bounding box center [258, 234] width 99 height 99
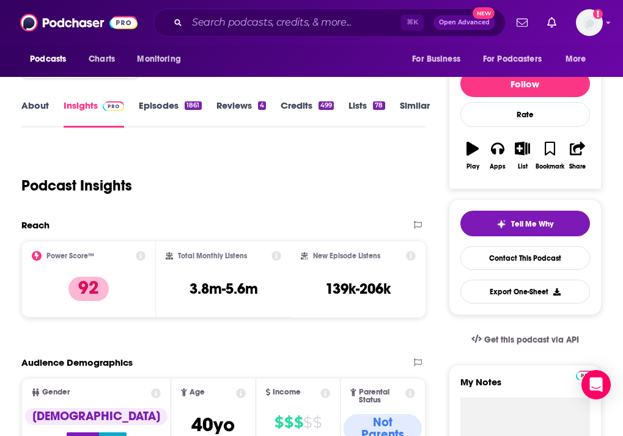
scroll to position [265, 0]
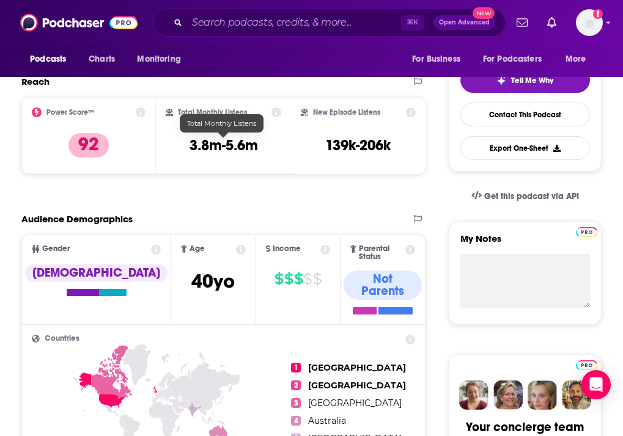
click at [208, 145] on h3 "3.8m-5.6m" at bounding box center [223, 145] width 68 height 18
copy div "3.8m-5.6m"
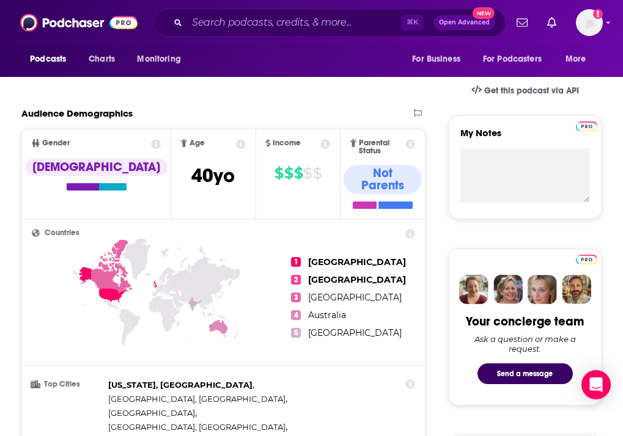
scroll to position [65, 0]
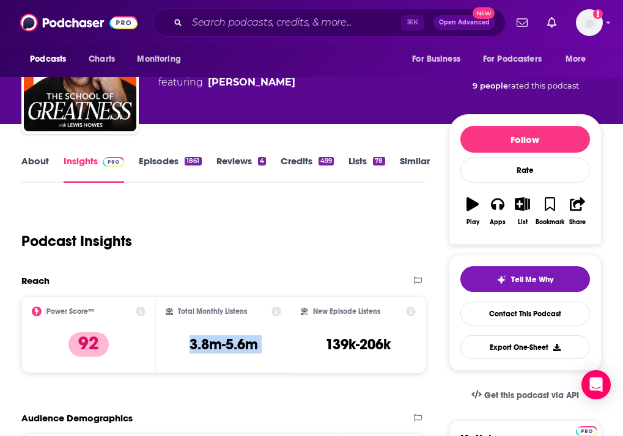
click at [171, 163] on link "Episodes 1861" at bounding box center [170, 169] width 62 height 28
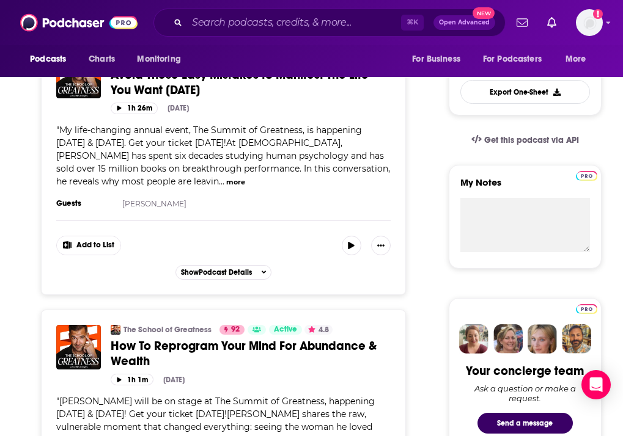
scroll to position [579, 0]
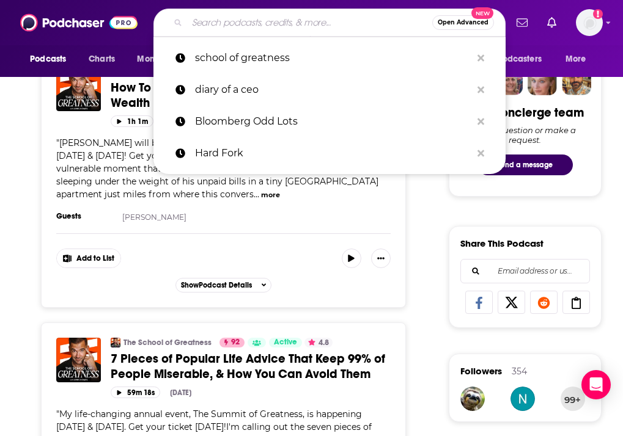
click at [292, 22] on input "Search podcasts, credits, & more..." at bounding box center [309, 23] width 245 height 20
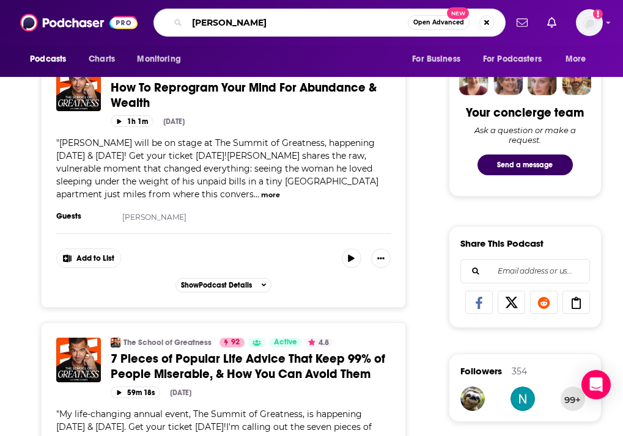
type input "tim ferris"
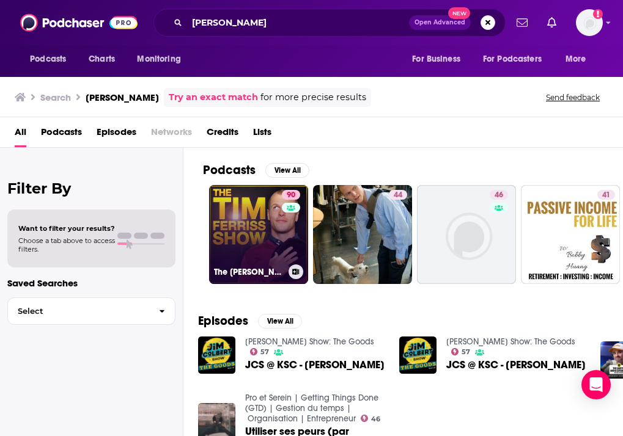
click at [230, 238] on link "90 The Tim Ferriss Show" at bounding box center [258, 234] width 99 height 99
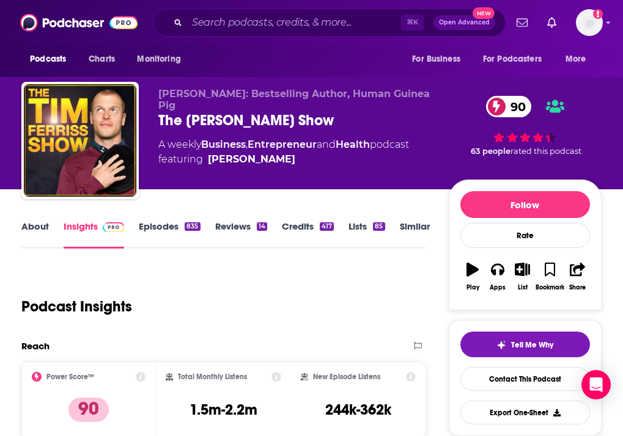
scroll to position [150, 0]
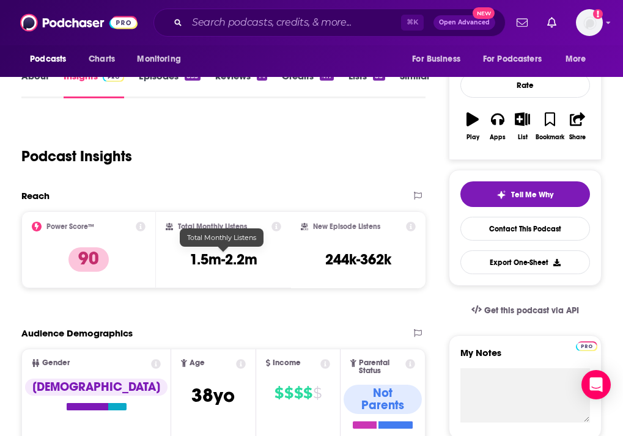
click at [231, 261] on h3 "1.5m-2.2m" at bounding box center [223, 260] width 68 height 18
copy div "1.5m-2.2m"
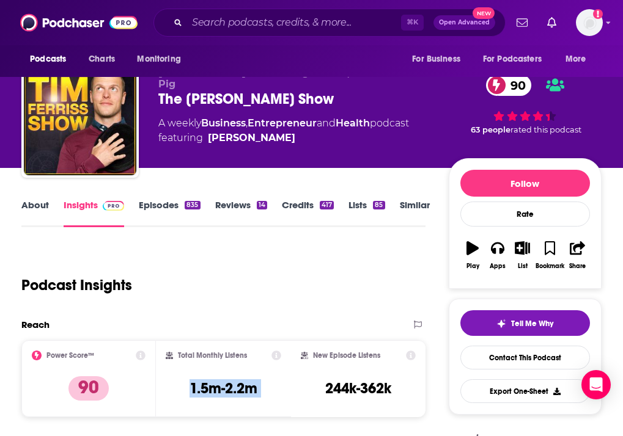
click at [158, 208] on link "Episodes 835" at bounding box center [169, 213] width 61 height 28
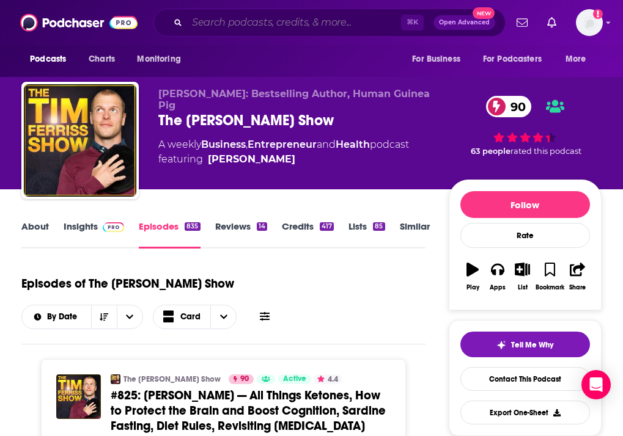
click at [230, 28] on input "Search podcasts, credits, & more..." at bounding box center [294, 23] width 214 height 20
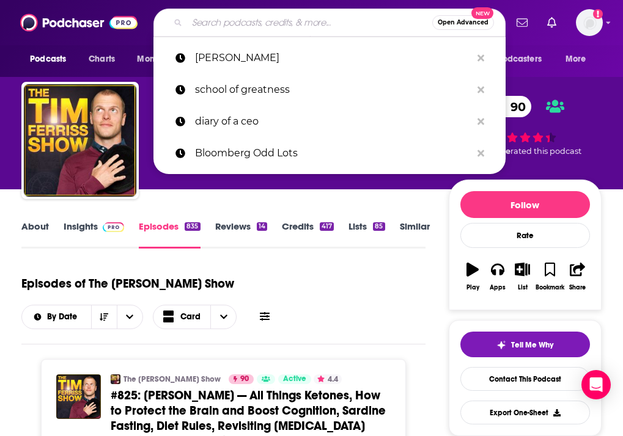
paste input "Modern Wisdom"
type input "Modern Wisdom"
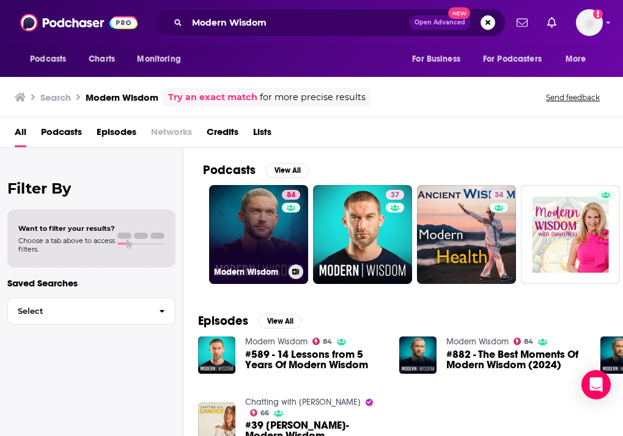
click at [241, 265] on div "Modern Wisdom" at bounding box center [258, 272] width 89 height 15
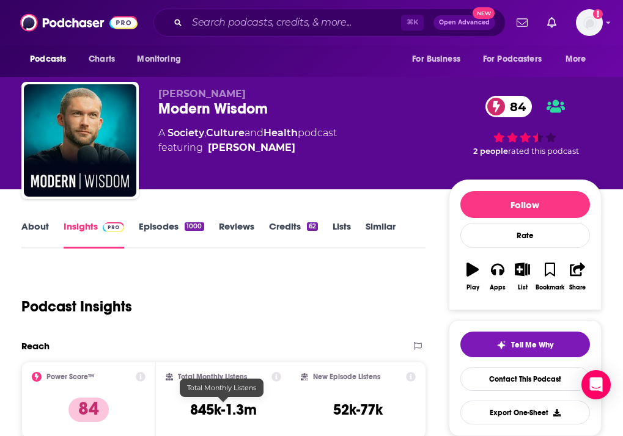
click at [197, 411] on h3 "845k-1.3m" at bounding box center [223, 410] width 67 height 18
copy div "845k-1.3m"
click at [160, 219] on div "About Insights Episodes 1000 Reviews Credits 62 Lists Similar" at bounding box center [223, 234] width 404 height 30
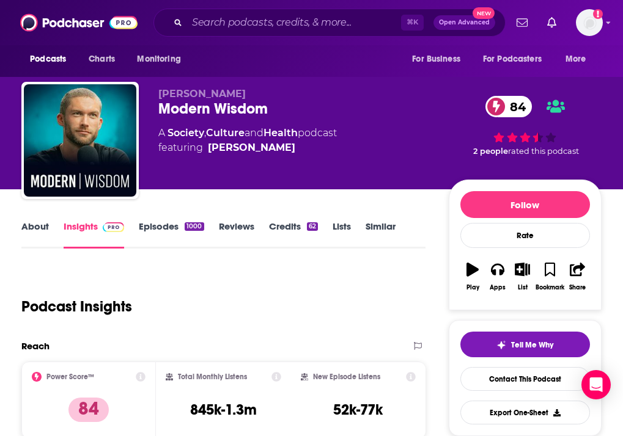
click at [160, 227] on link "Episodes 1000" at bounding box center [171, 235] width 65 height 28
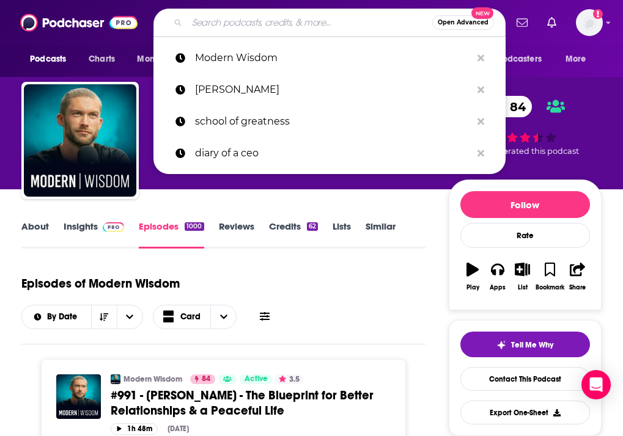
click at [218, 26] on input "Search podcasts, credits, & more..." at bounding box center [309, 23] width 245 height 20
paste input "Business Casual"
type input "Business Casual"
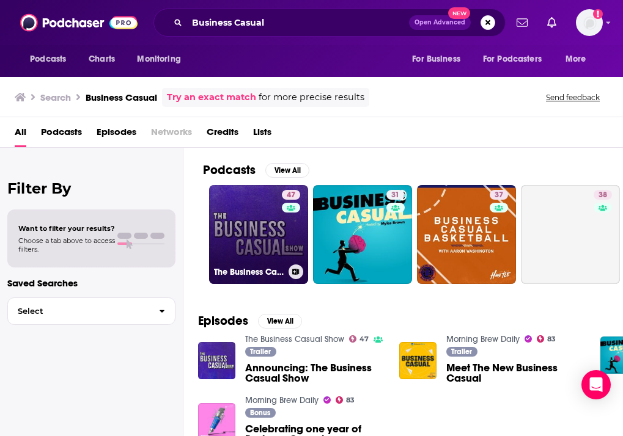
click at [246, 209] on link "47 The Business Casual Show" at bounding box center [258, 234] width 99 height 99
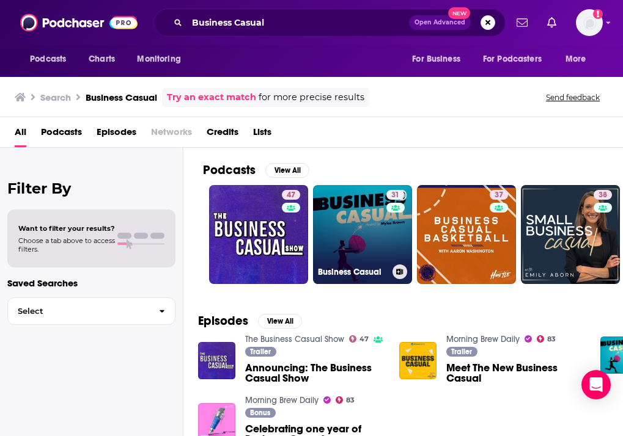
click at [361, 226] on link "31 Business Casual" at bounding box center [362, 234] width 99 height 99
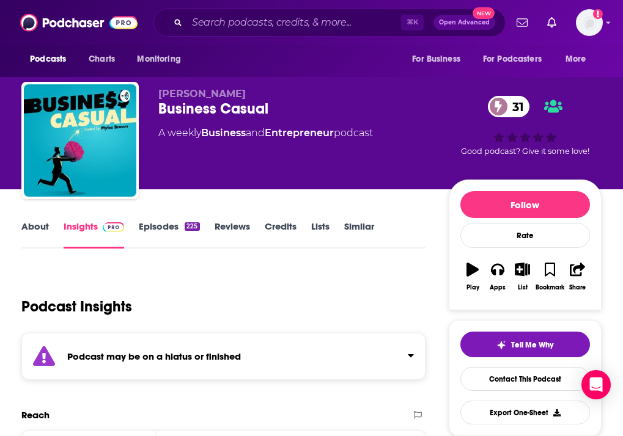
click at [244, 1] on div "Podcasts Charts Monitoring ⌘ K Open Advanced New For Business For Podcasters Mo…" at bounding box center [311, 22] width 623 height 45
click at [244, 20] on input "Search podcasts, credits, & more..." at bounding box center [294, 23] width 214 height 20
paste input "Business Casual"
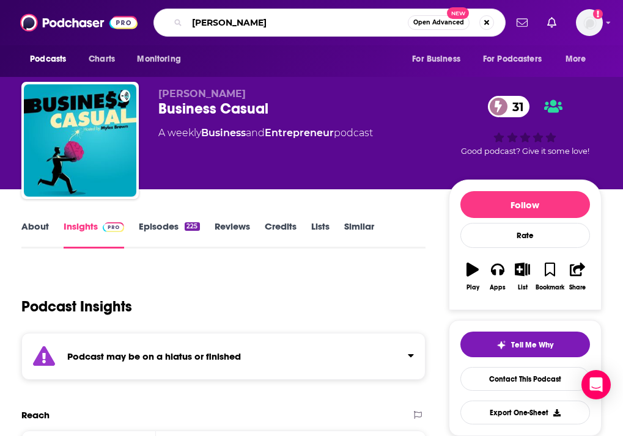
type input "gary vee"
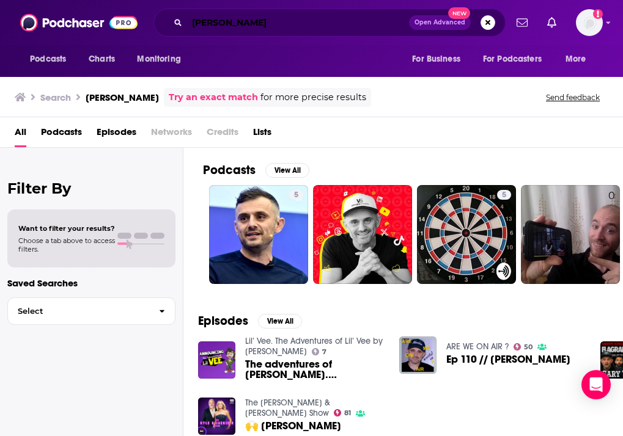
click at [218, 29] on input "gary vee" at bounding box center [298, 23] width 222 height 20
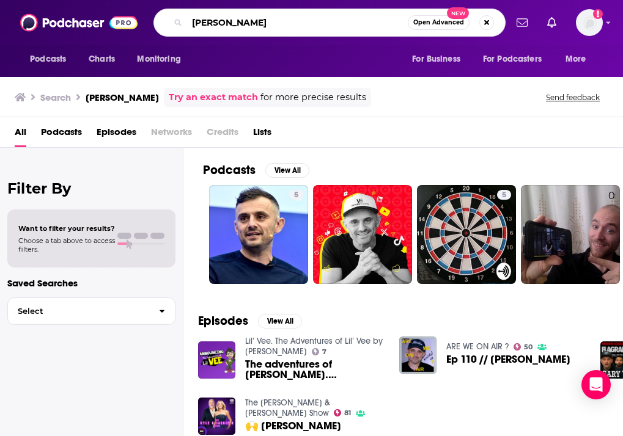
click at [218, 20] on input "gary vee" at bounding box center [297, 23] width 221 height 20
type input "garyvee"
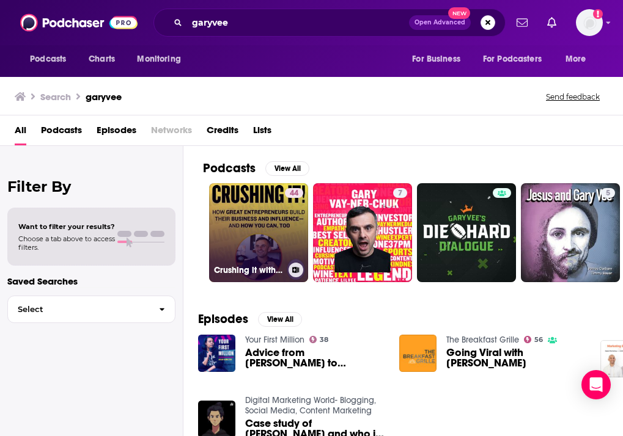
click at [261, 203] on link "44 Crushing it with GaryVee" at bounding box center [258, 232] width 99 height 99
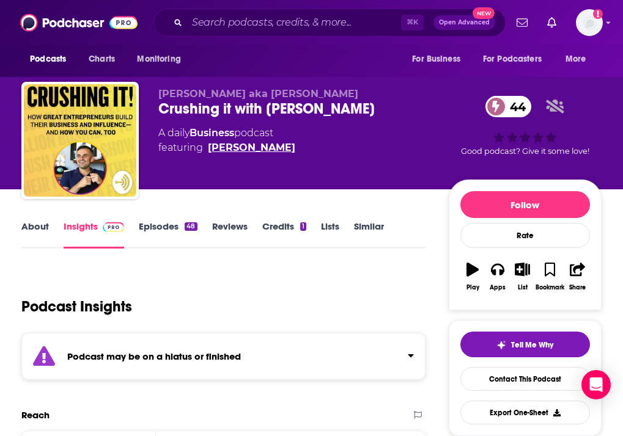
click at [235, 149] on link "Gary Vaynerchuk" at bounding box center [251, 148] width 87 height 15
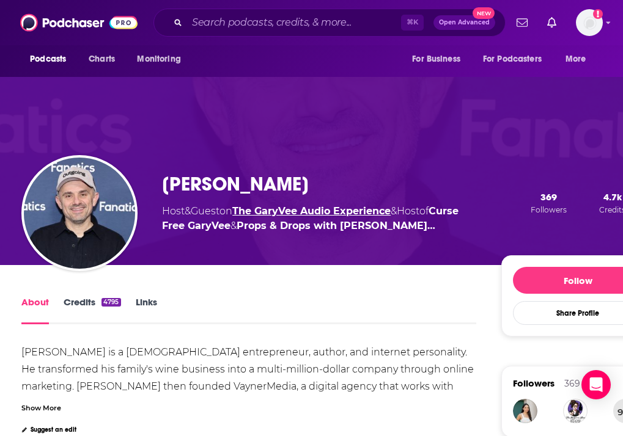
click at [284, 210] on link "The GaryVee Audio Experience" at bounding box center [311, 211] width 158 height 12
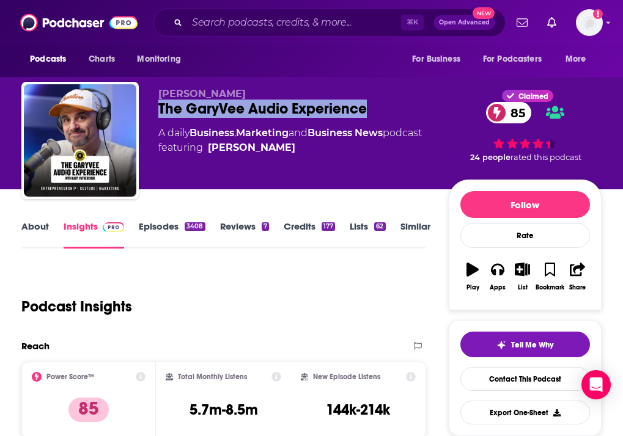
drag, startPoint x: 378, startPoint y: 107, endPoint x: 146, endPoint y: 109, distance: 231.6
click at [146, 109] on div "Gary Vaynerchuk The GaryVee Audio Experience 85 A daily Business , Marketing an…" at bounding box center [311, 143] width 580 height 122
copy h2 "The GaryVee Audio Experience"
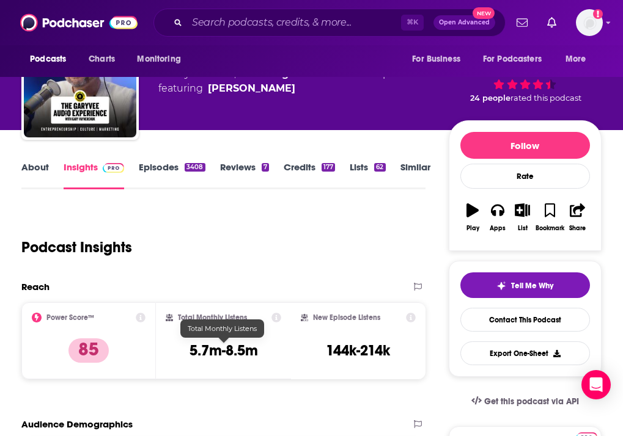
click at [198, 352] on h3 "5.7m-8.5m" at bounding box center [223, 351] width 68 height 18
copy div "5.7m-8.5m"
click at [210, 23] on input "Search podcasts, credits, & more..." at bounding box center [294, 23] width 214 height 20
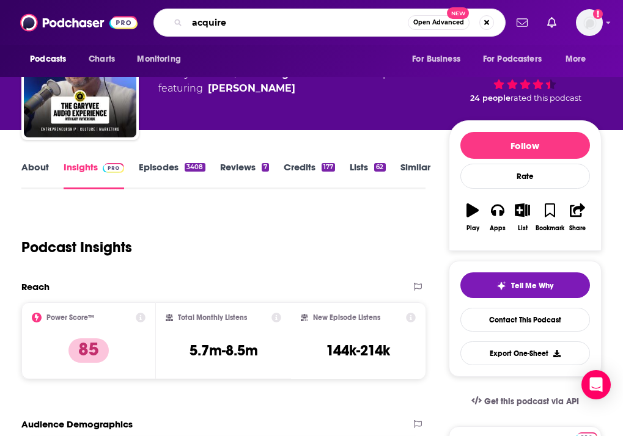
type input "acquired"
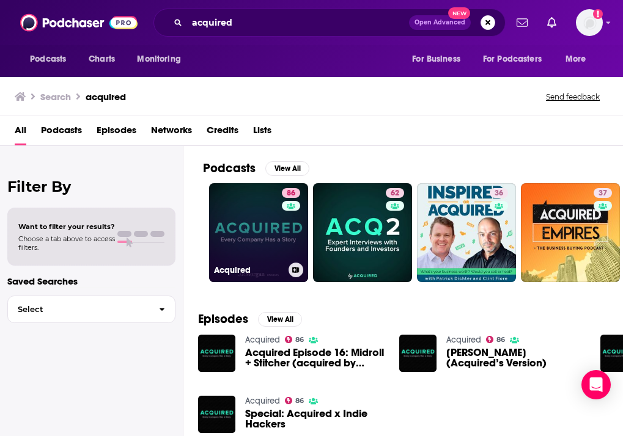
click at [229, 222] on link "86 Acquired" at bounding box center [258, 232] width 99 height 99
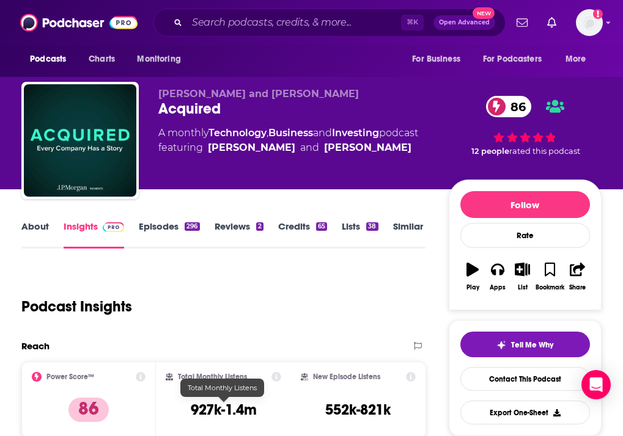
click at [206, 413] on h3 "927k-1.4m" at bounding box center [224, 410] width 66 height 18
copy div "927k-1.4m"
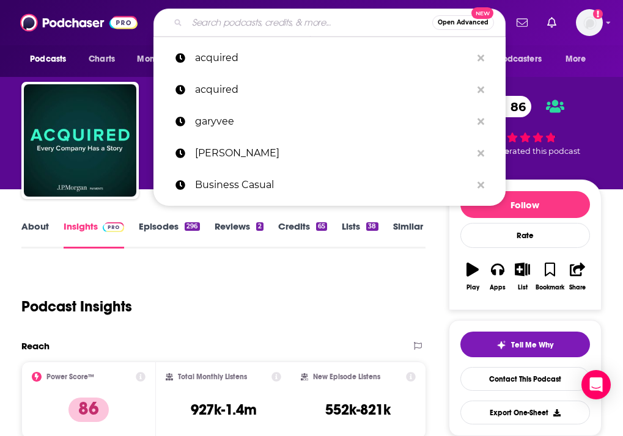
click at [226, 18] on input "Search podcasts, credits, & more..." at bounding box center [309, 23] width 245 height 20
paste input "The Disruptive Entrepreneur"
type input "The Disruptive Entrepreneur"
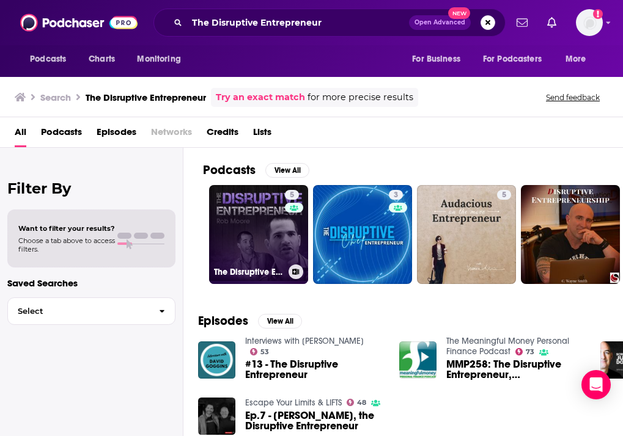
click at [272, 219] on link "5 The Disruptive Entrepreneur Videos" at bounding box center [258, 234] width 99 height 99
